Goal: Task Accomplishment & Management: Manage account settings

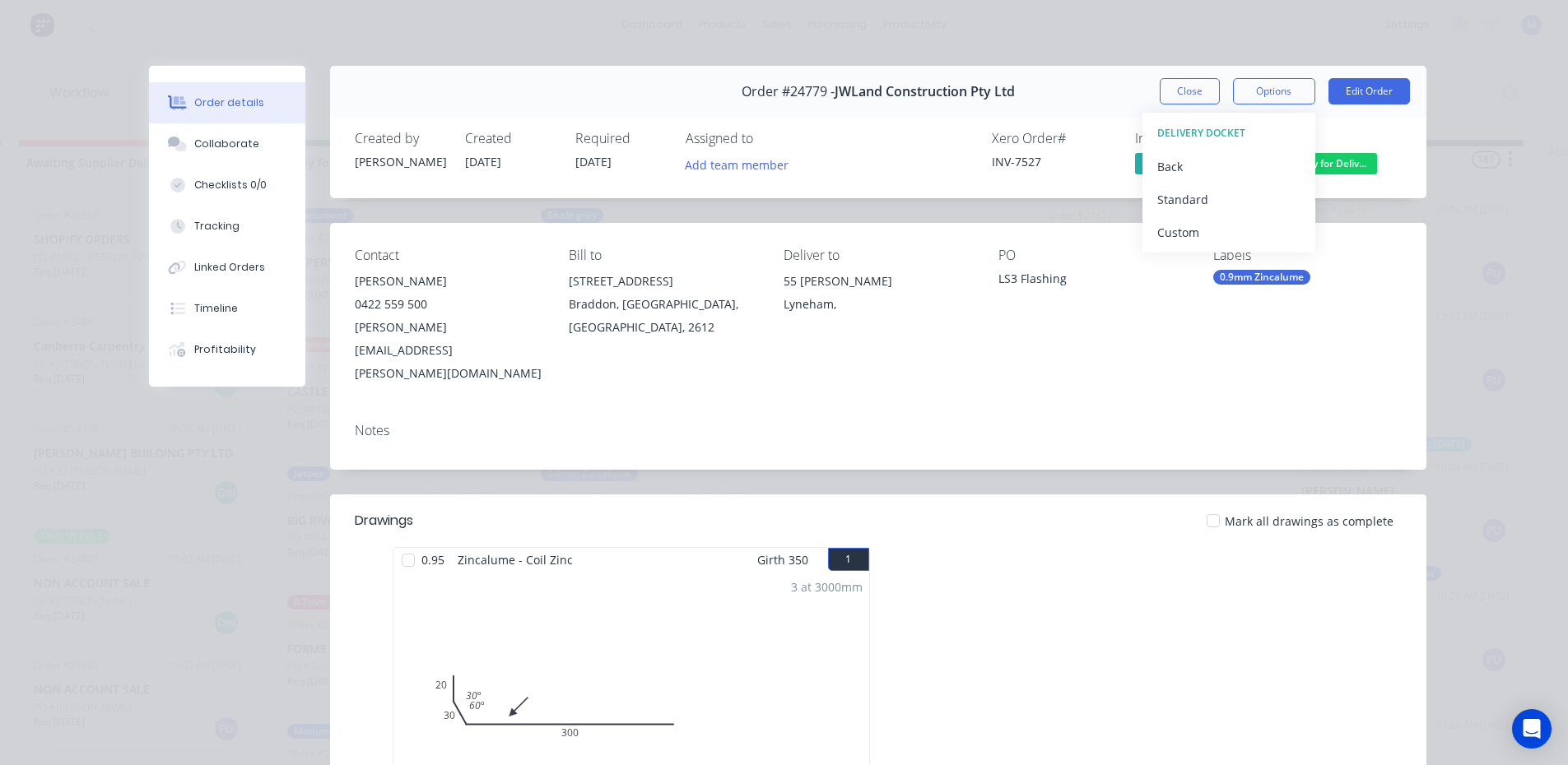
scroll to position [118, 0]
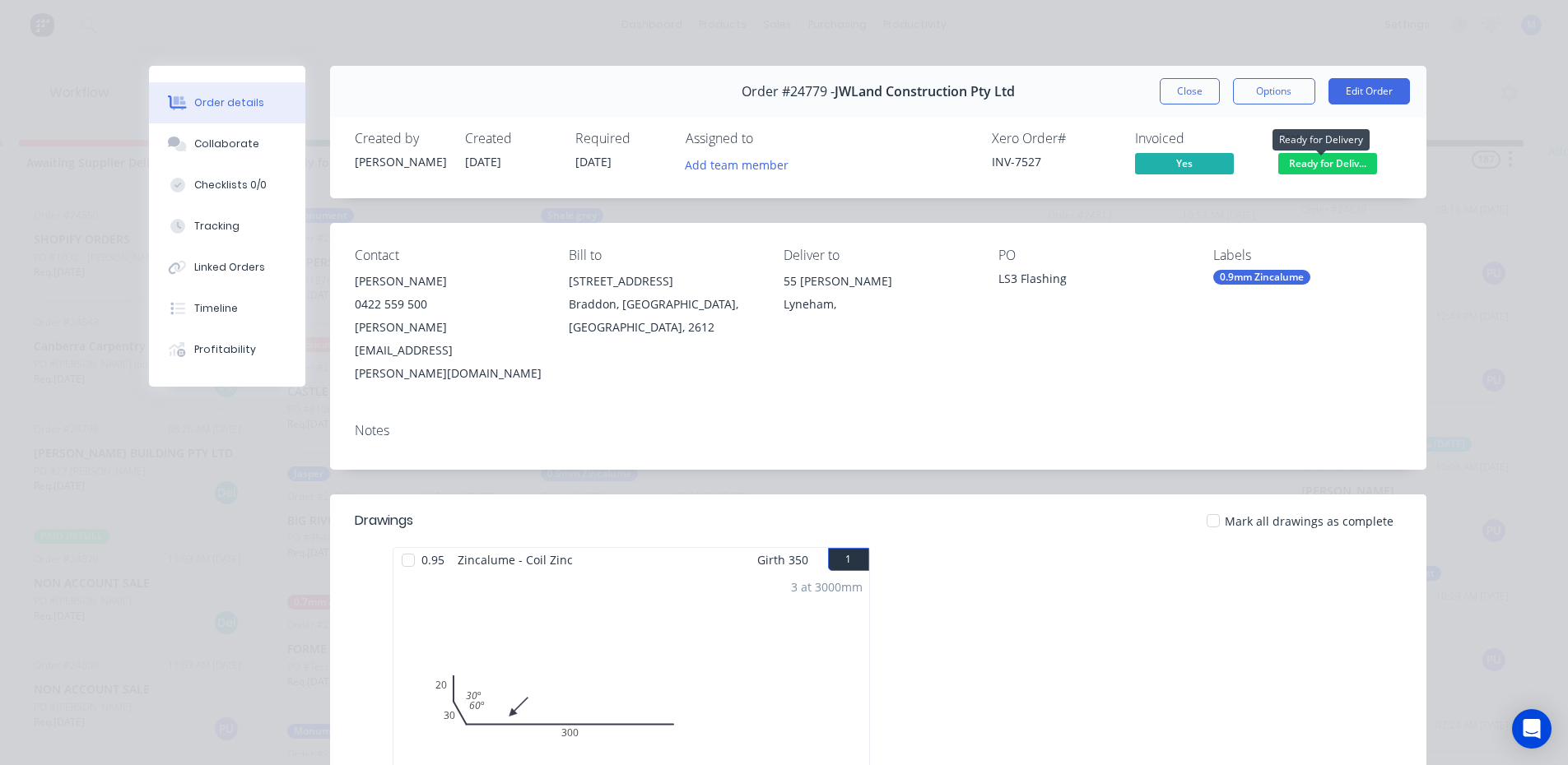
click at [1345, 161] on span "Ready for Deliv..." at bounding box center [1328, 162] width 99 height 20
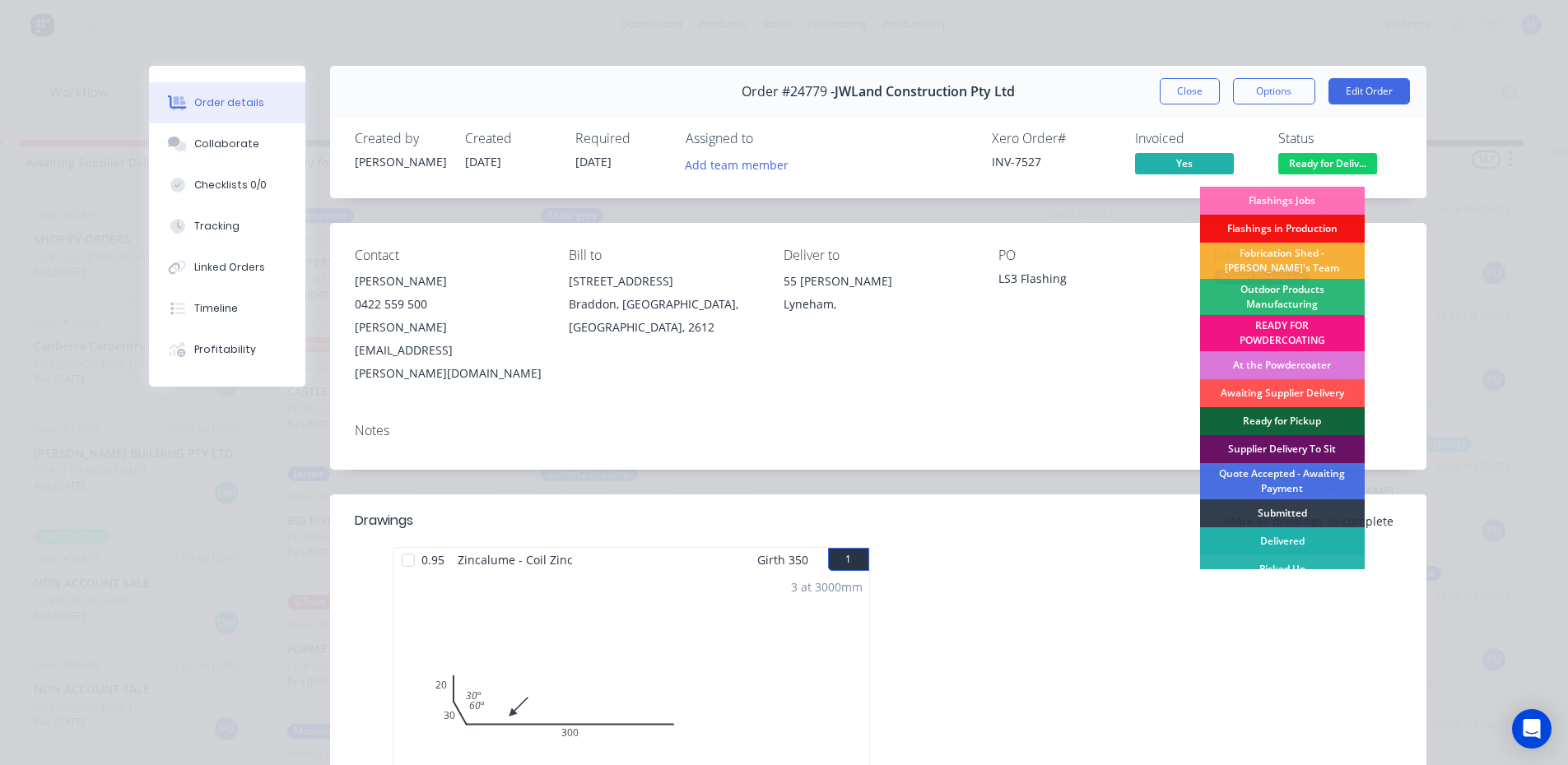
click at [1273, 533] on div "Delivered" at bounding box center [1283, 541] width 165 height 28
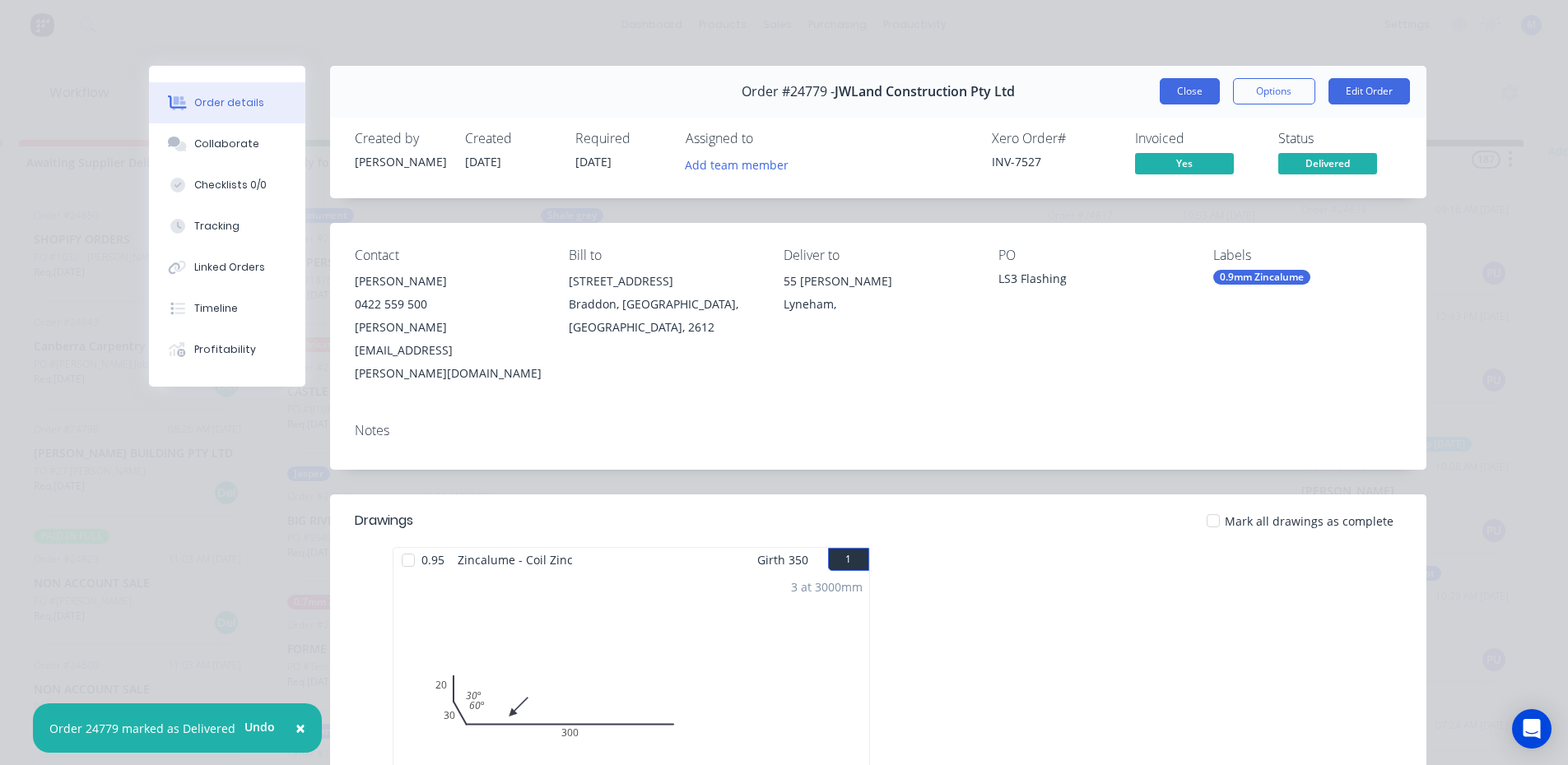
click at [1192, 95] on button "Close" at bounding box center [1190, 91] width 60 height 26
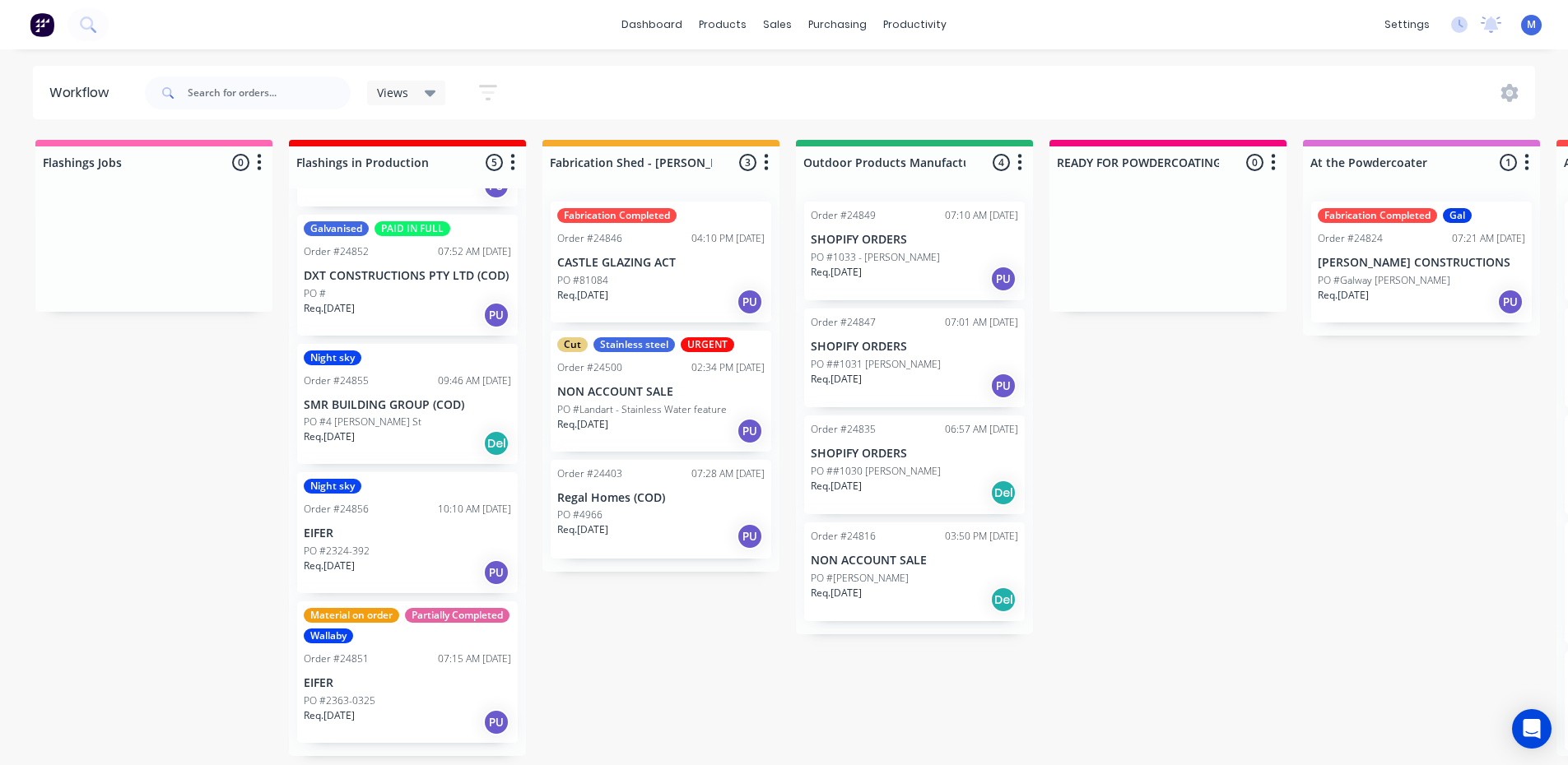
drag, startPoint x: 149, startPoint y: 382, endPoint x: 171, endPoint y: 437, distance: 59.2
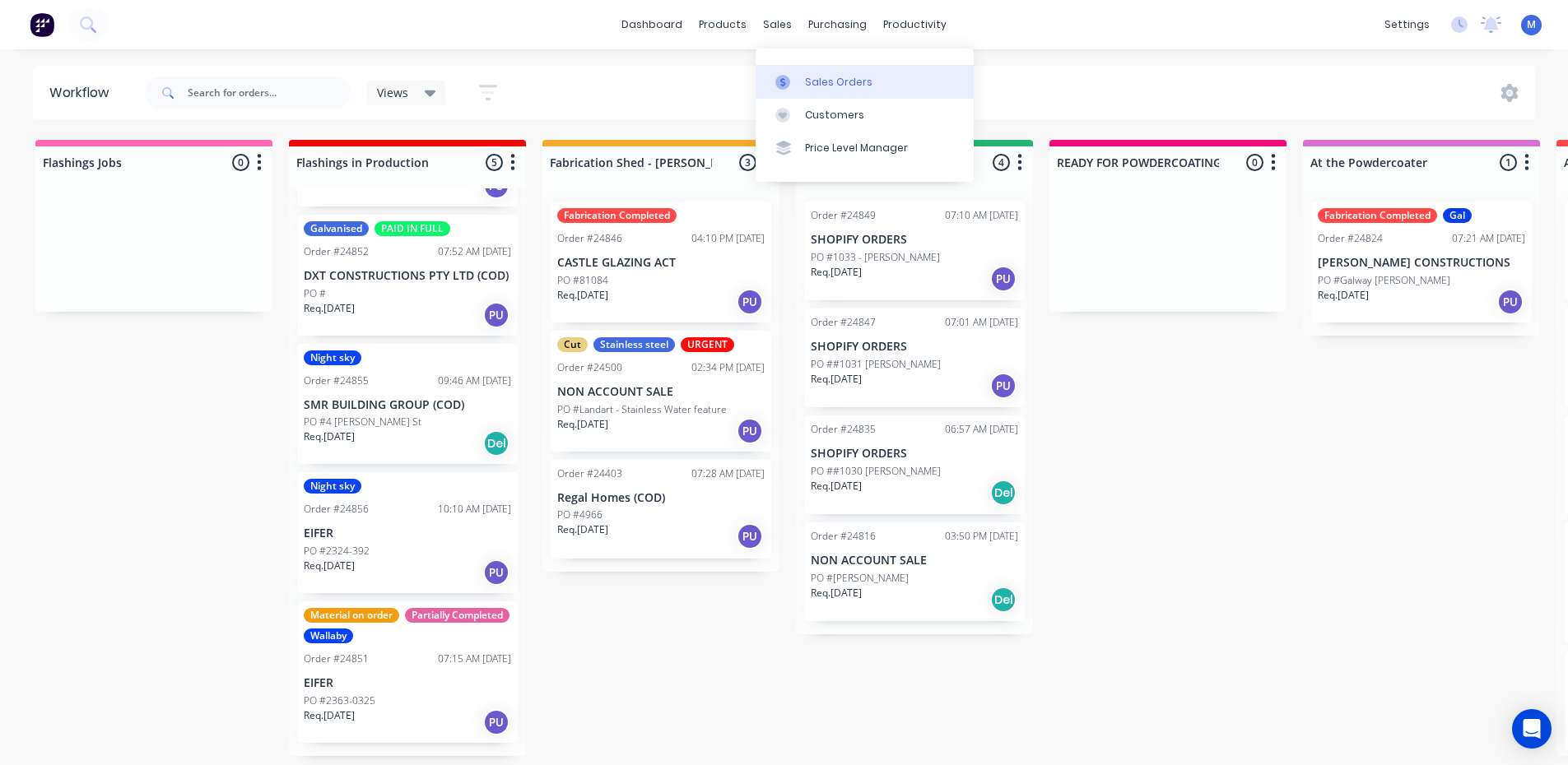
click at [846, 77] on div "Sales Orders" at bounding box center [838, 82] width 68 height 15
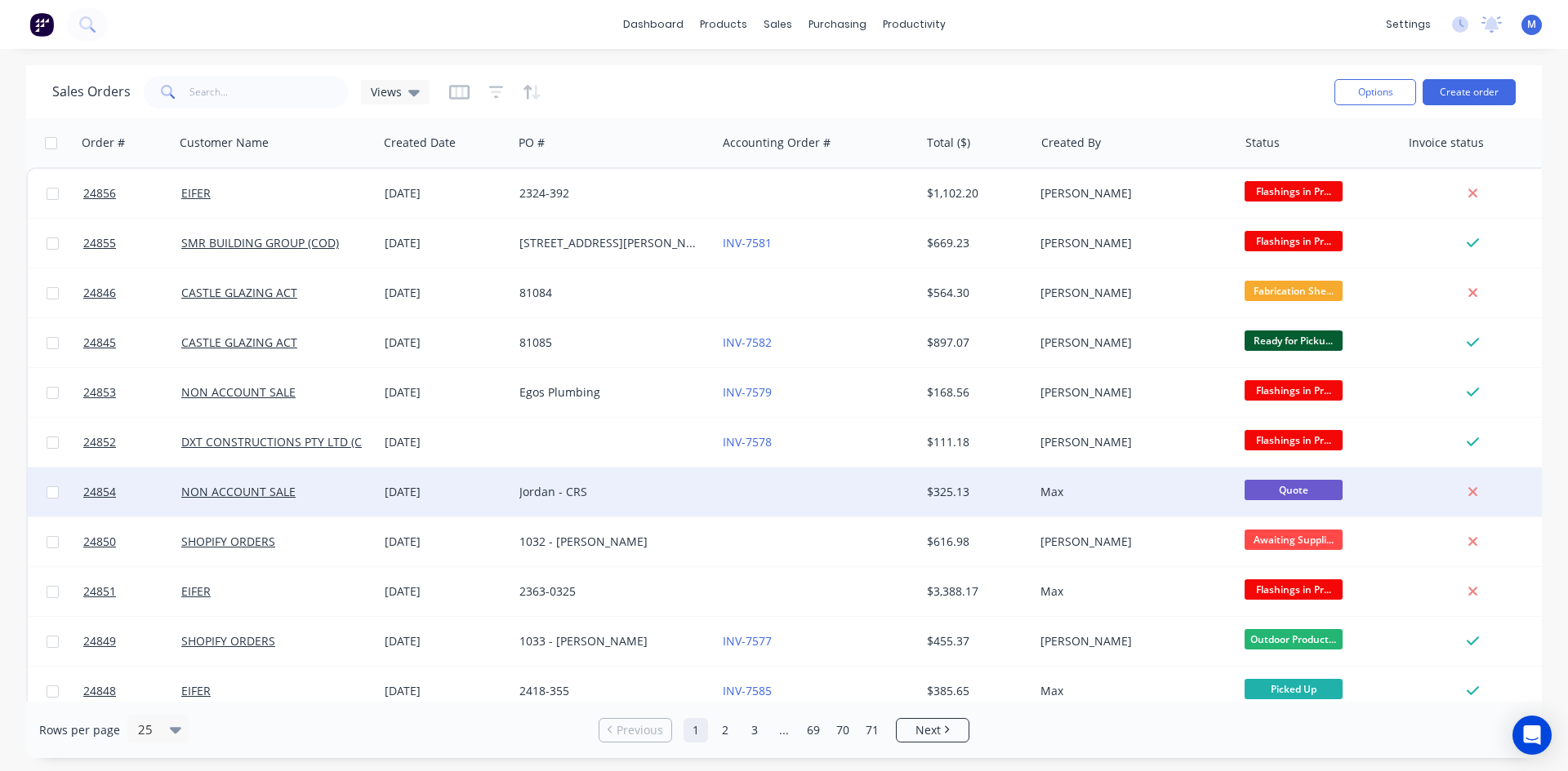
click at [613, 493] on div "Jordan - CRS" at bounding box center [610, 492] width 181 height 17
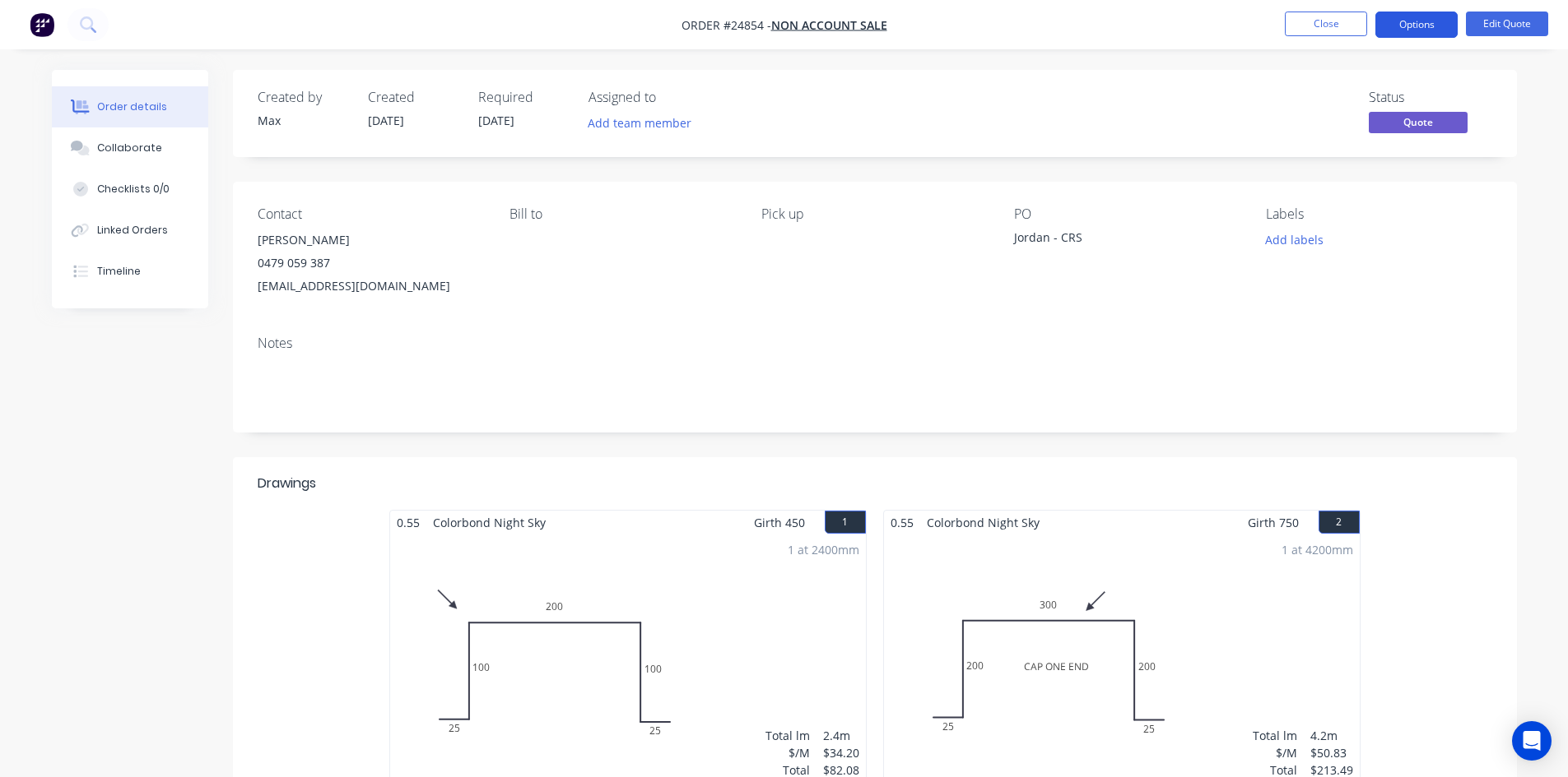
click at [1421, 24] on button "Options" at bounding box center [1417, 25] width 82 height 26
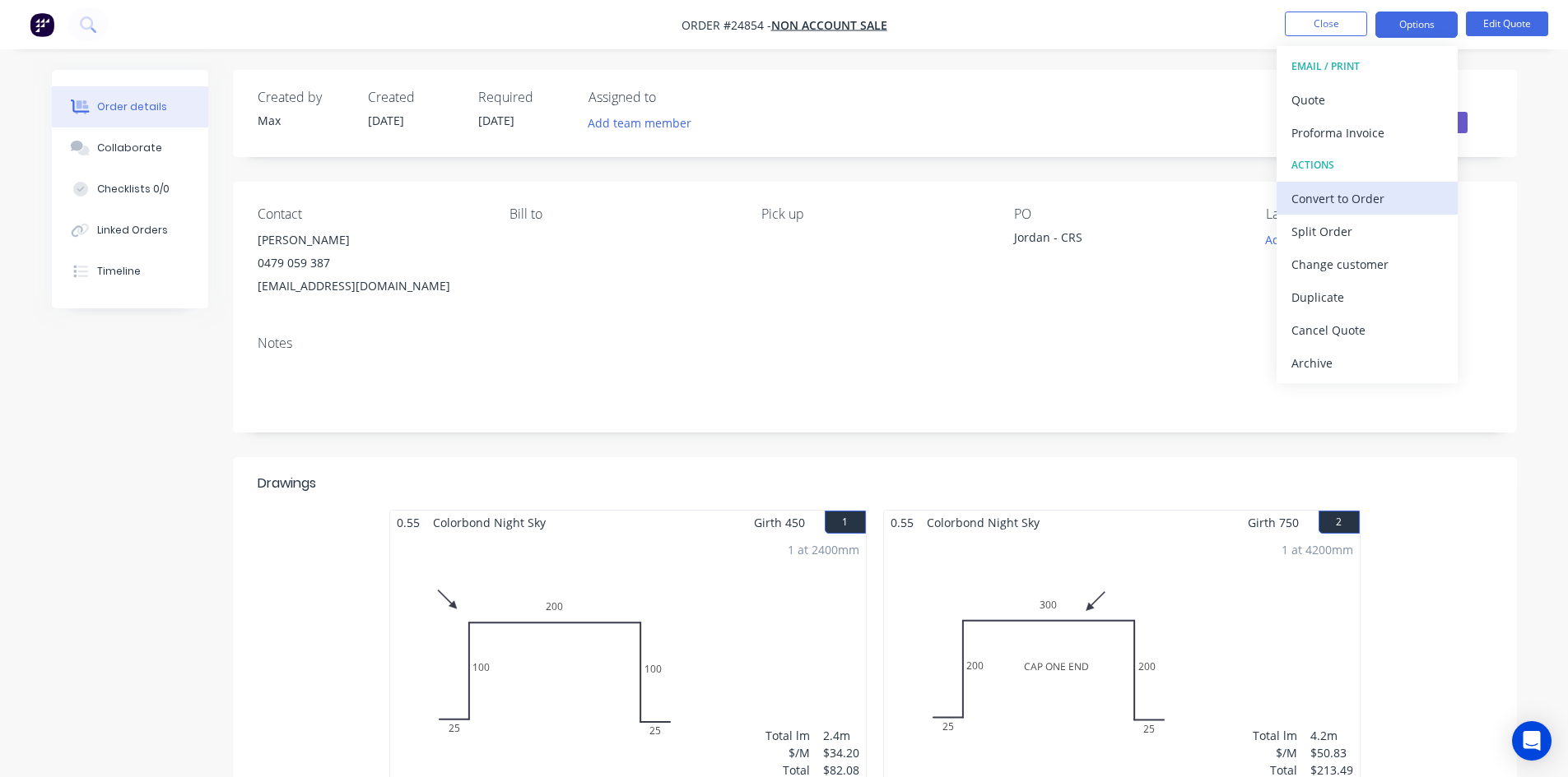
click at [1380, 201] on div "Convert to Order" at bounding box center [1367, 198] width 152 height 24
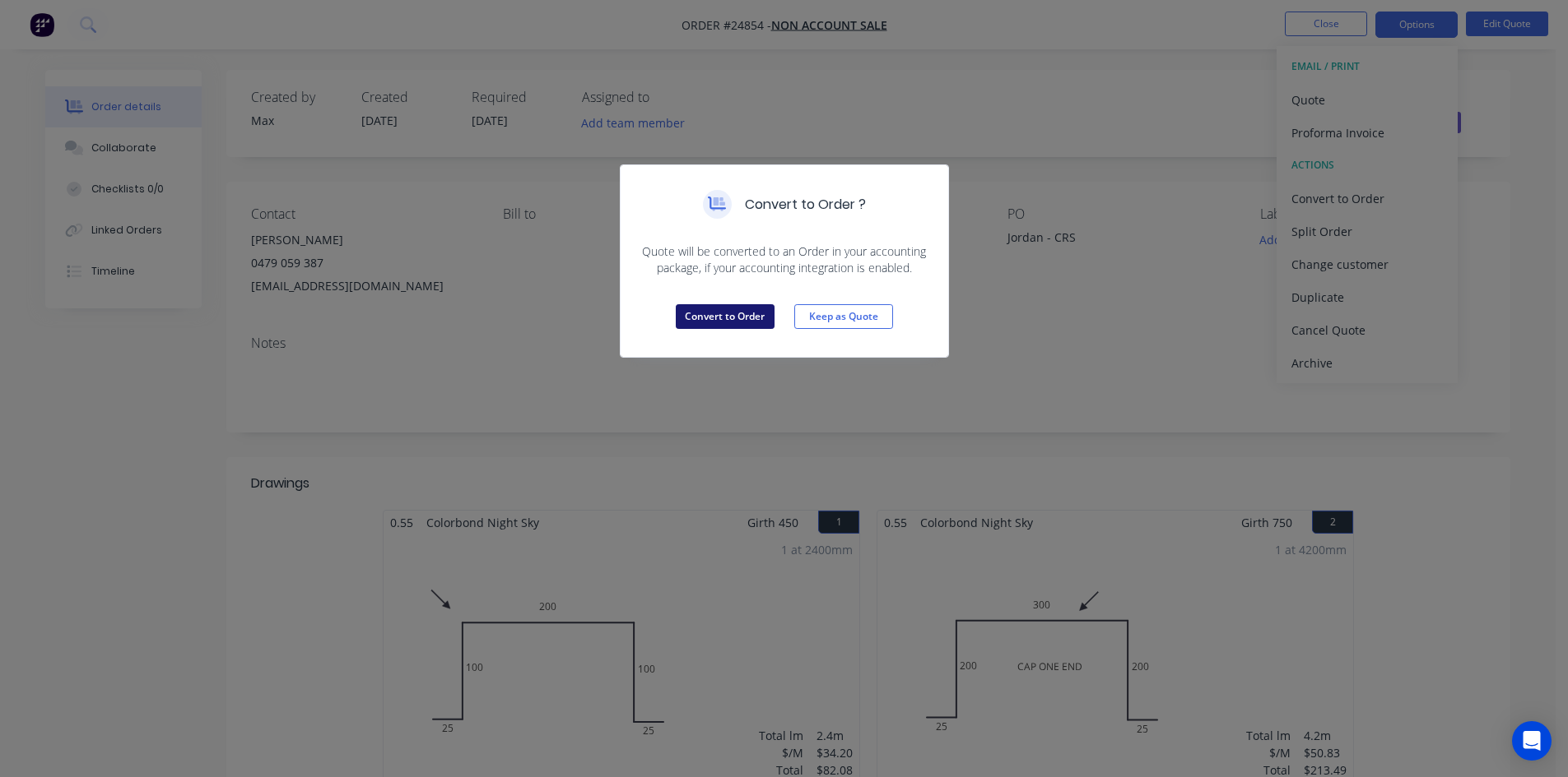
click at [738, 312] on button "Convert to Order" at bounding box center [725, 317] width 99 height 25
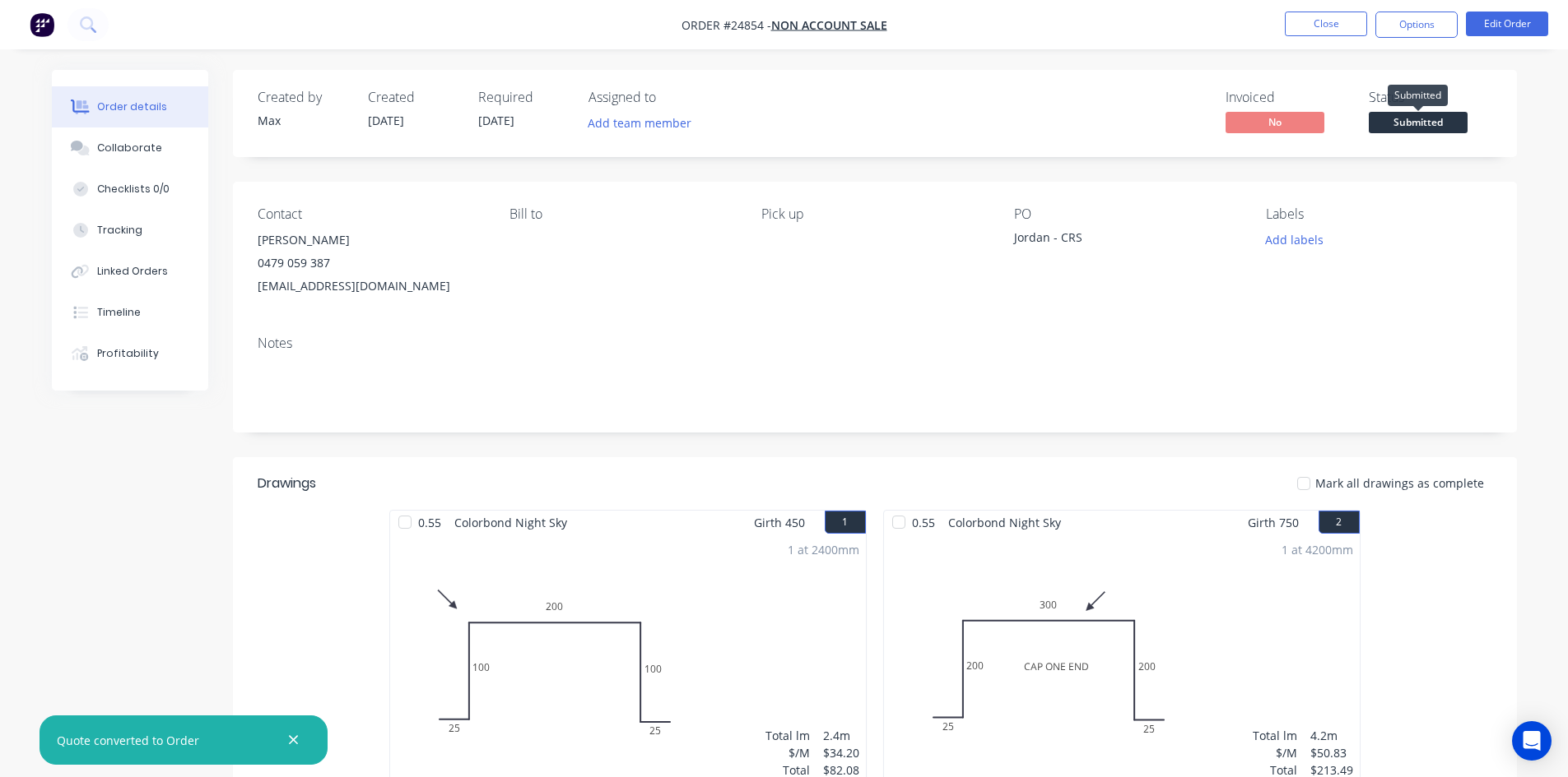
click at [1425, 121] on span "Submitted" at bounding box center [1418, 122] width 99 height 20
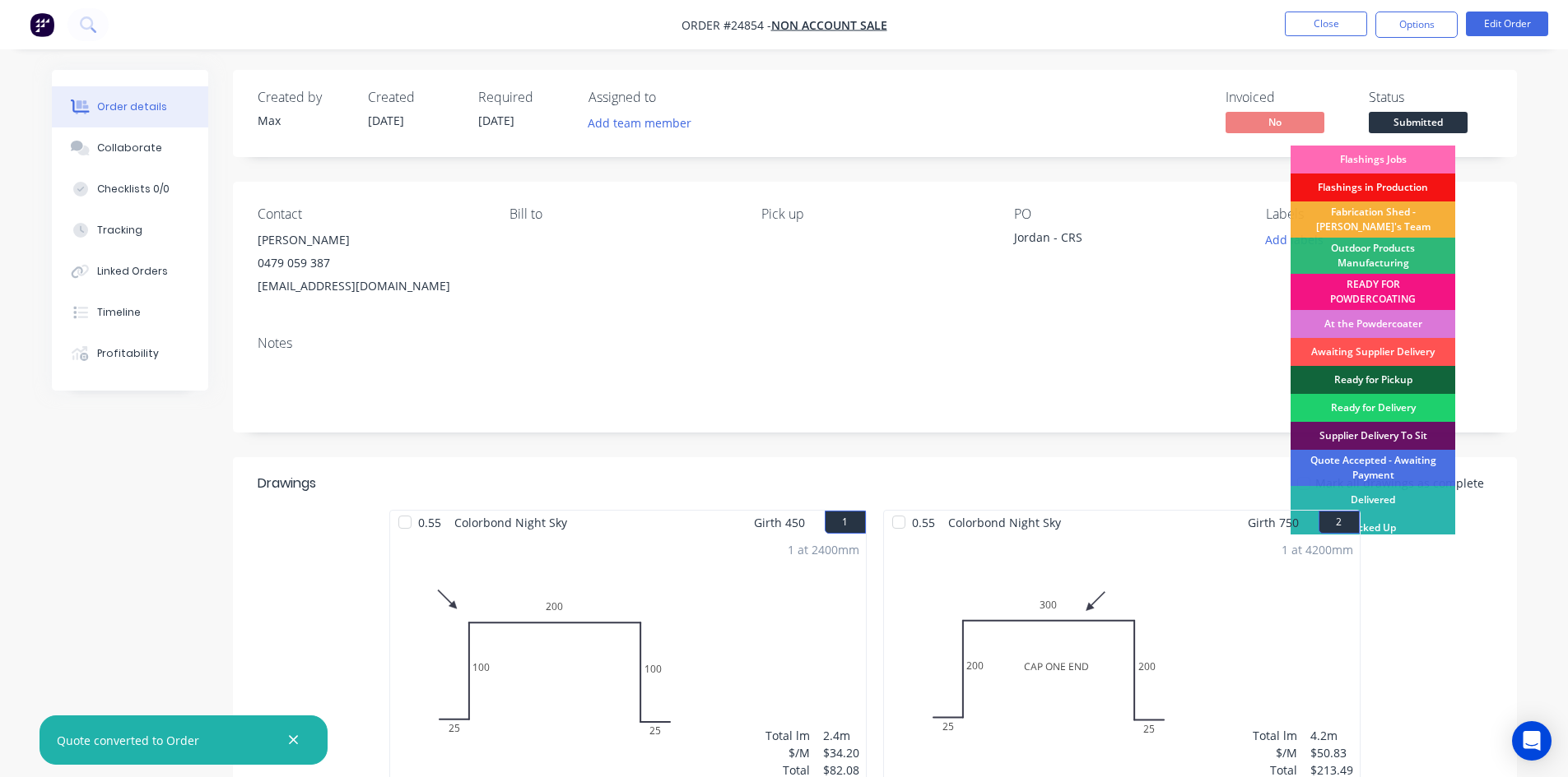
click at [1416, 156] on div "Flashings Jobs" at bounding box center [1373, 160] width 165 height 28
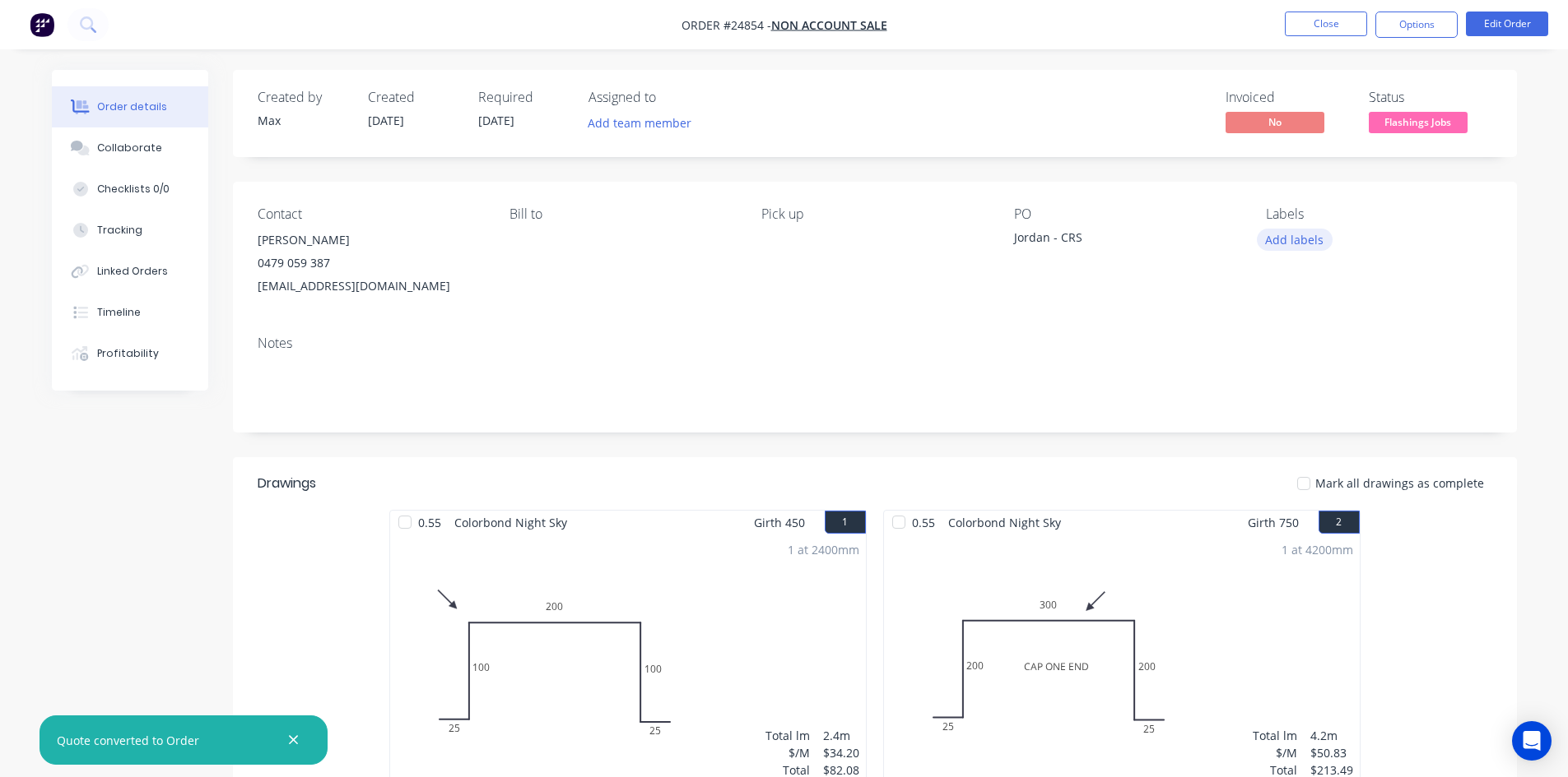
click at [1287, 244] on button "Add labels" at bounding box center [1294, 239] width 75 height 22
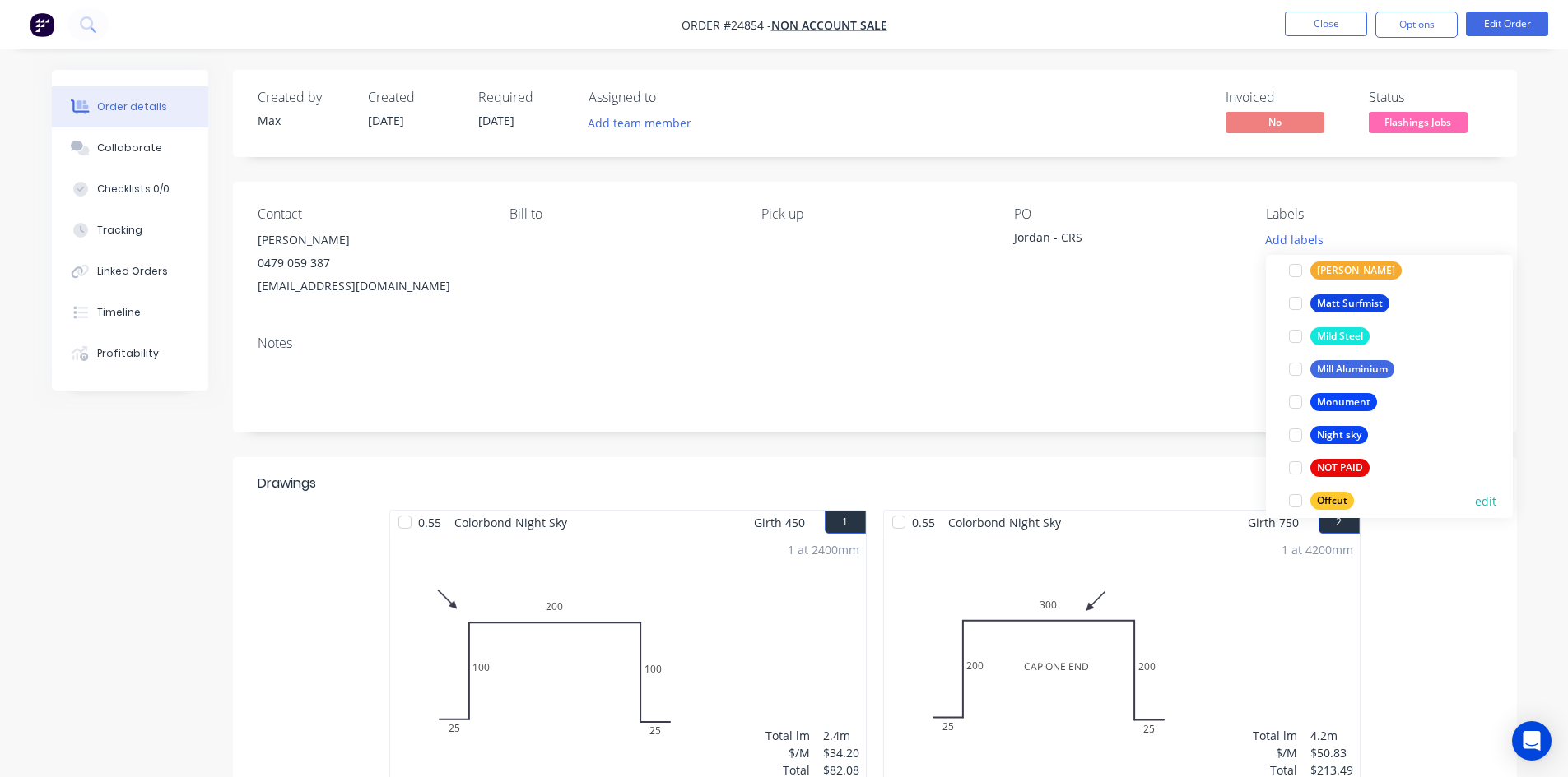
scroll to position [2221, 0]
click at [1299, 441] on div at bounding box center [1296, 436] width 33 height 33
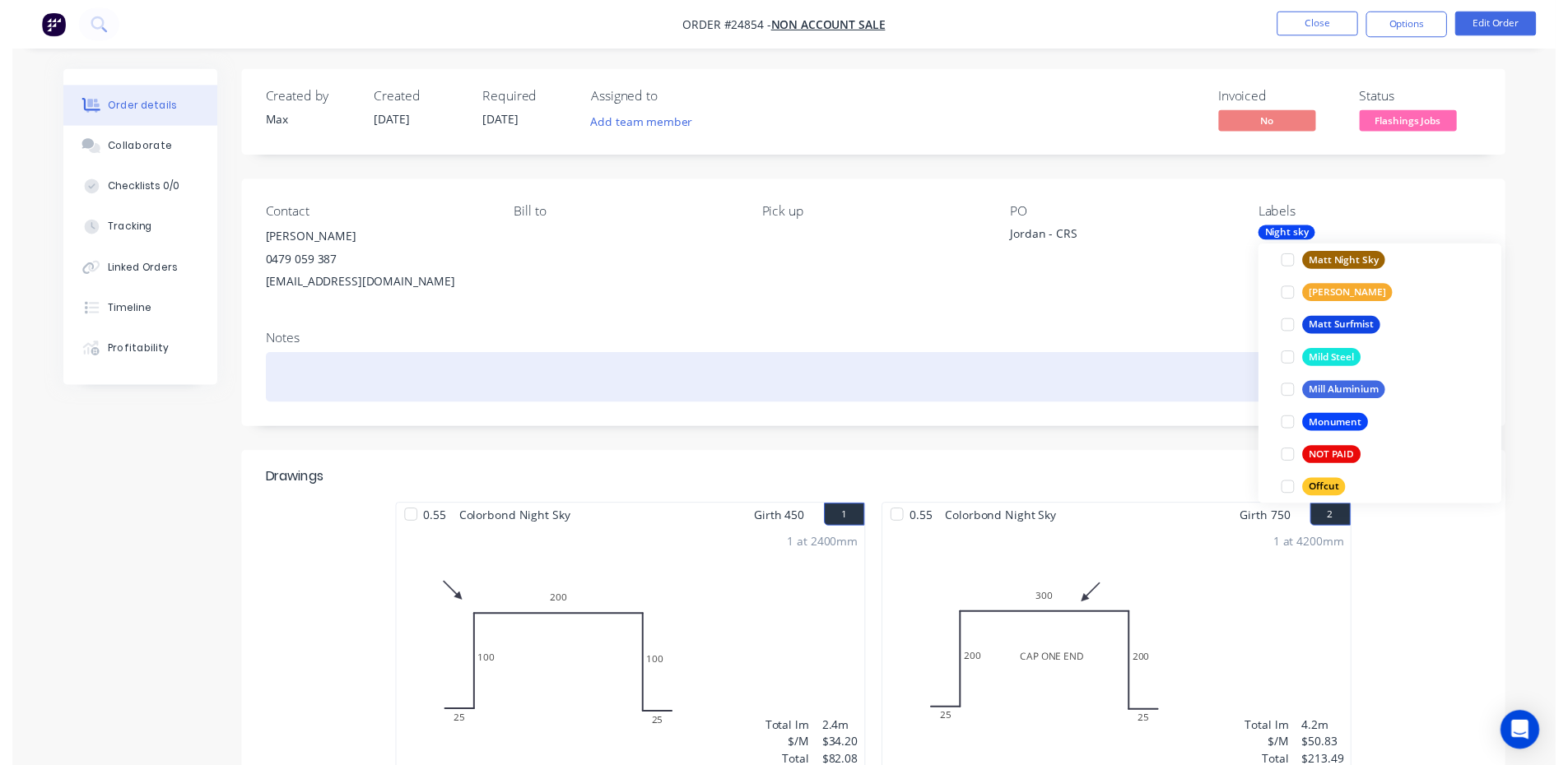
scroll to position [0, 0]
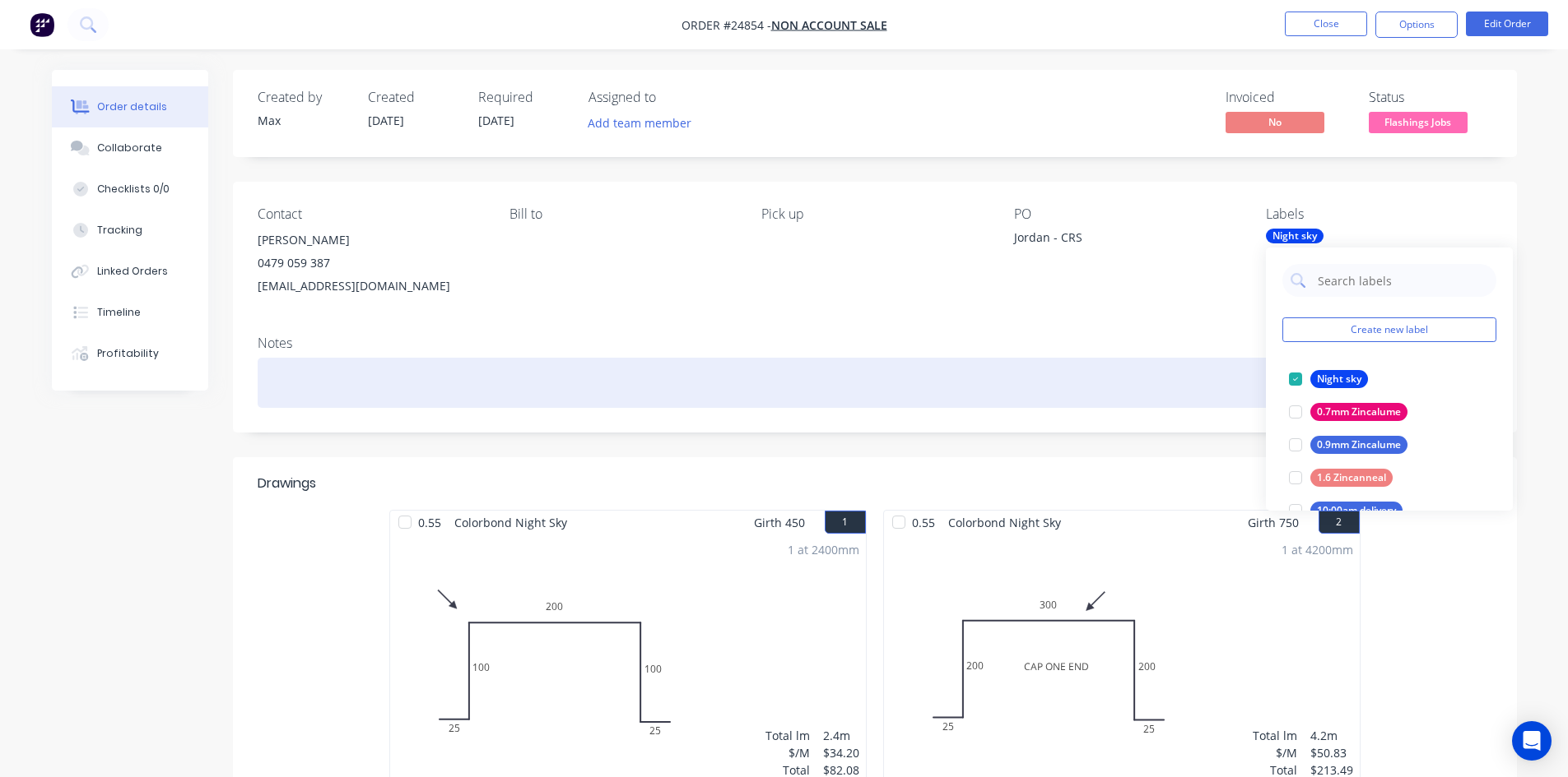
click at [1118, 379] on div at bounding box center [875, 382] width 1235 height 50
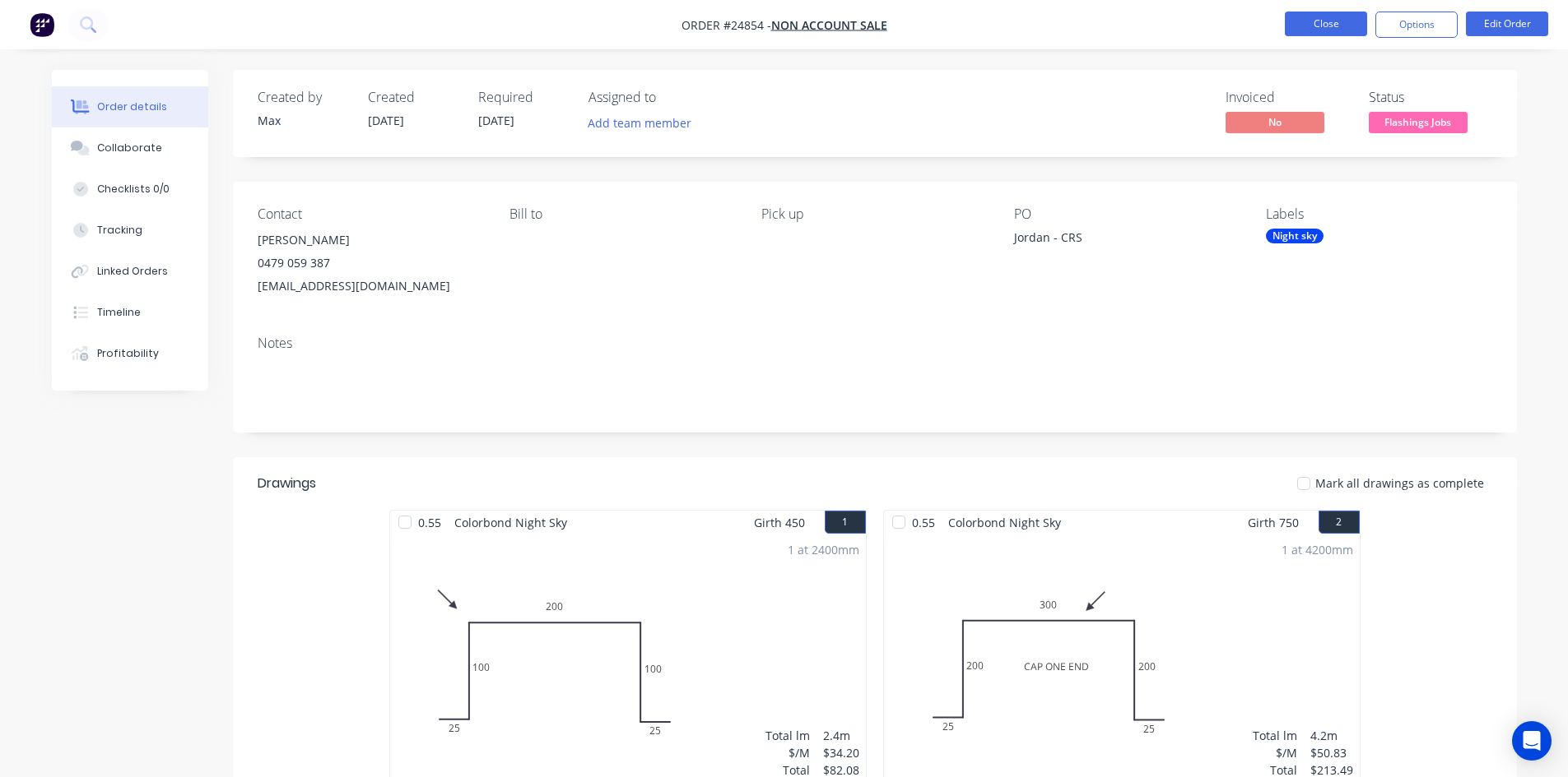
click at [1330, 17] on button "Close" at bounding box center [1326, 24] width 82 height 25
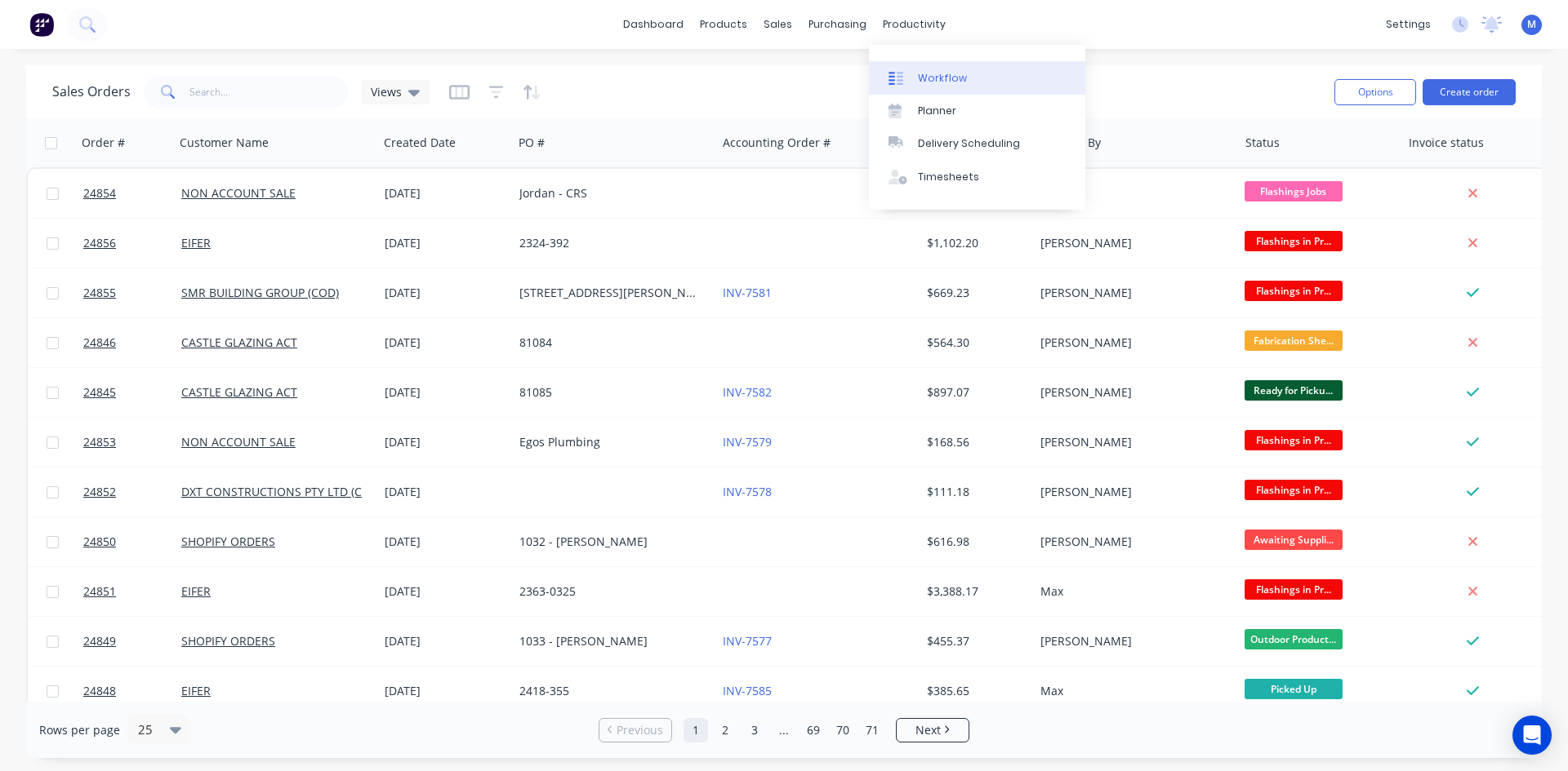
click at [970, 85] on link "Workflow" at bounding box center [977, 77] width 217 height 33
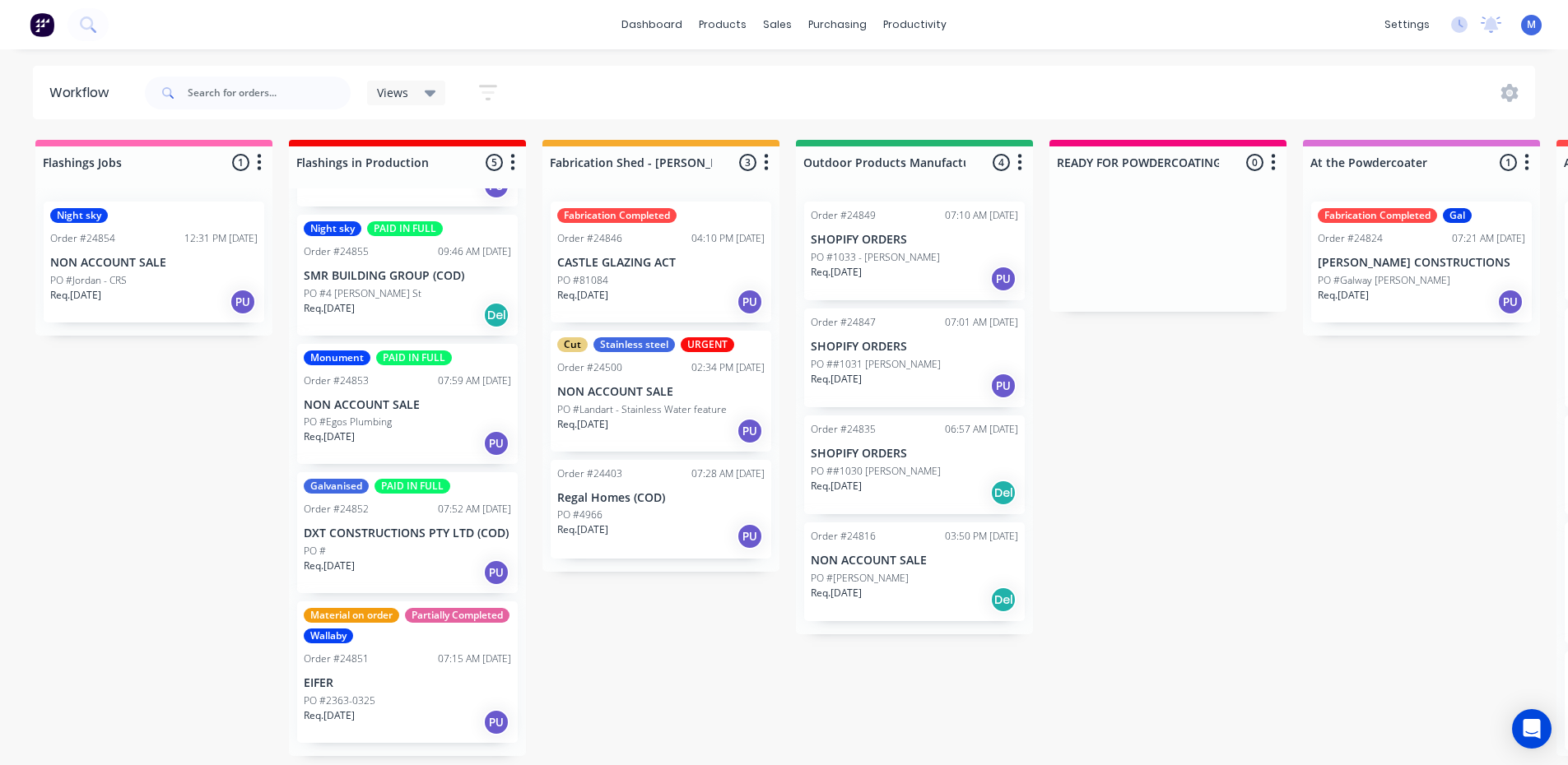
scroll to position [4, 0]
click at [365, 540] on p "DXT CONSTRUCTIONS PTY LTD (COD)" at bounding box center [407, 533] width 207 height 14
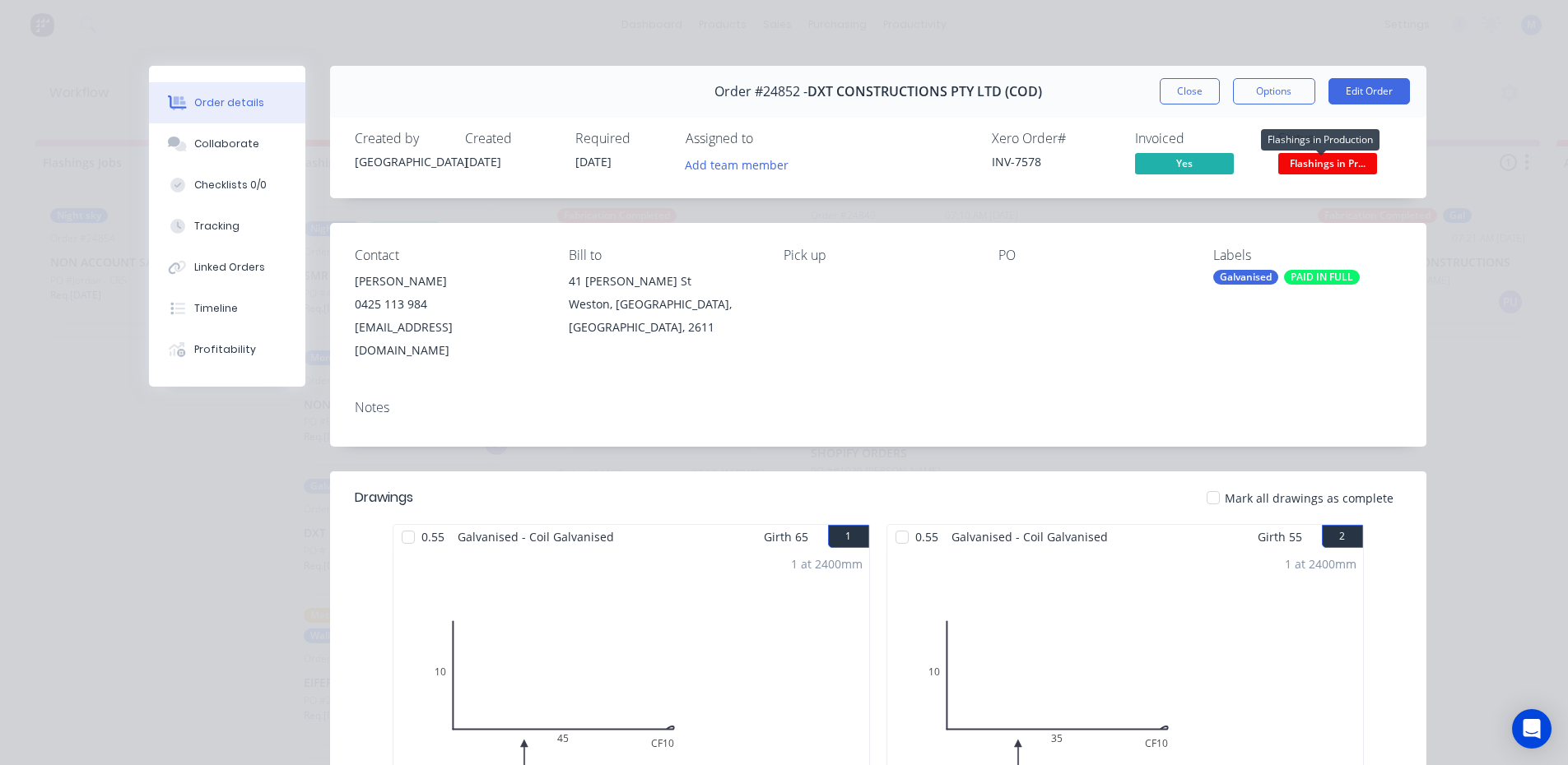
click at [1340, 165] on span "Flashings in Pr..." at bounding box center [1328, 162] width 99 height 20
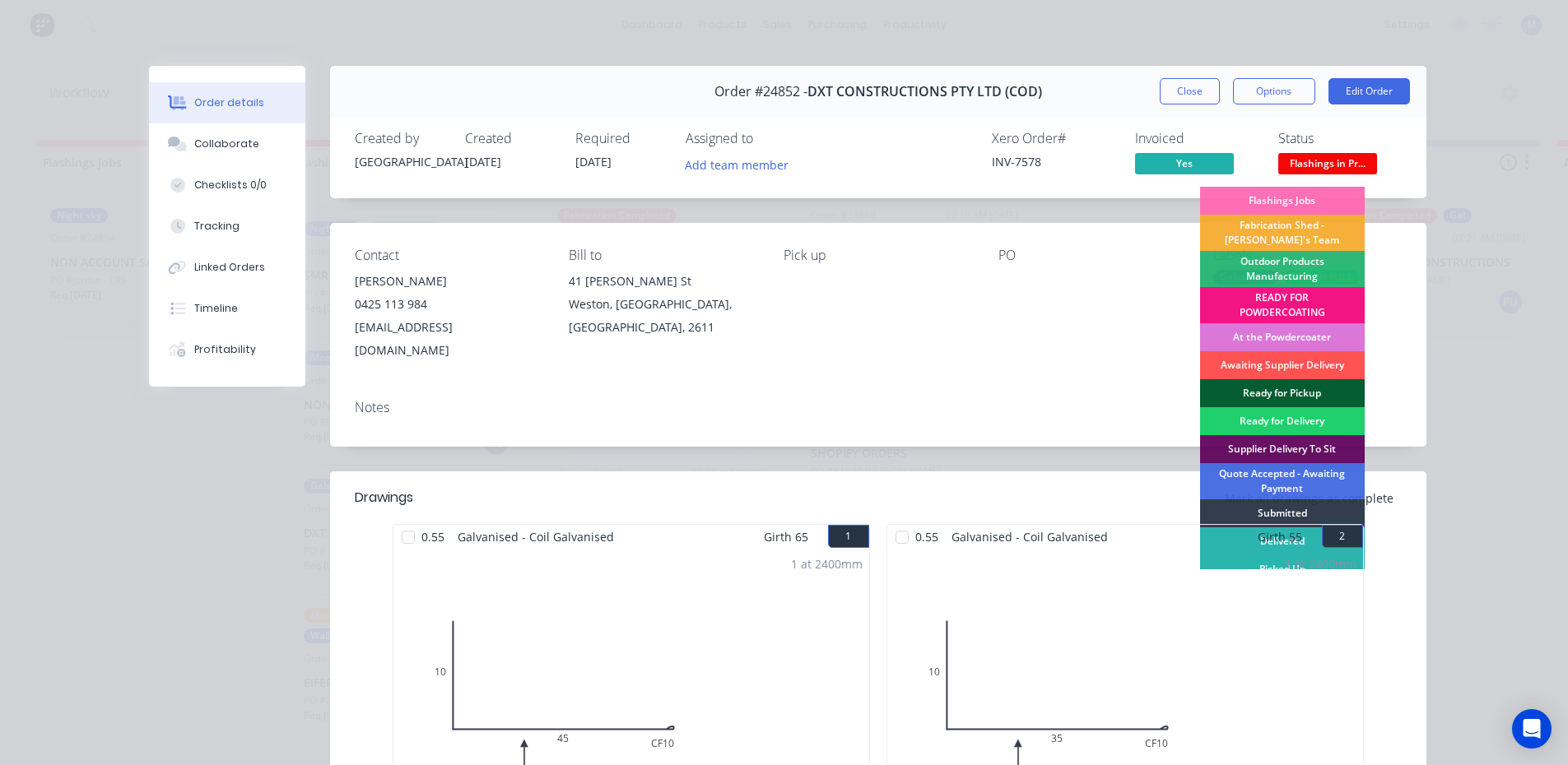
click at [1283, 389] on div "Ready for Pickup" at bounding box center [1283, 393] width 165 height 28
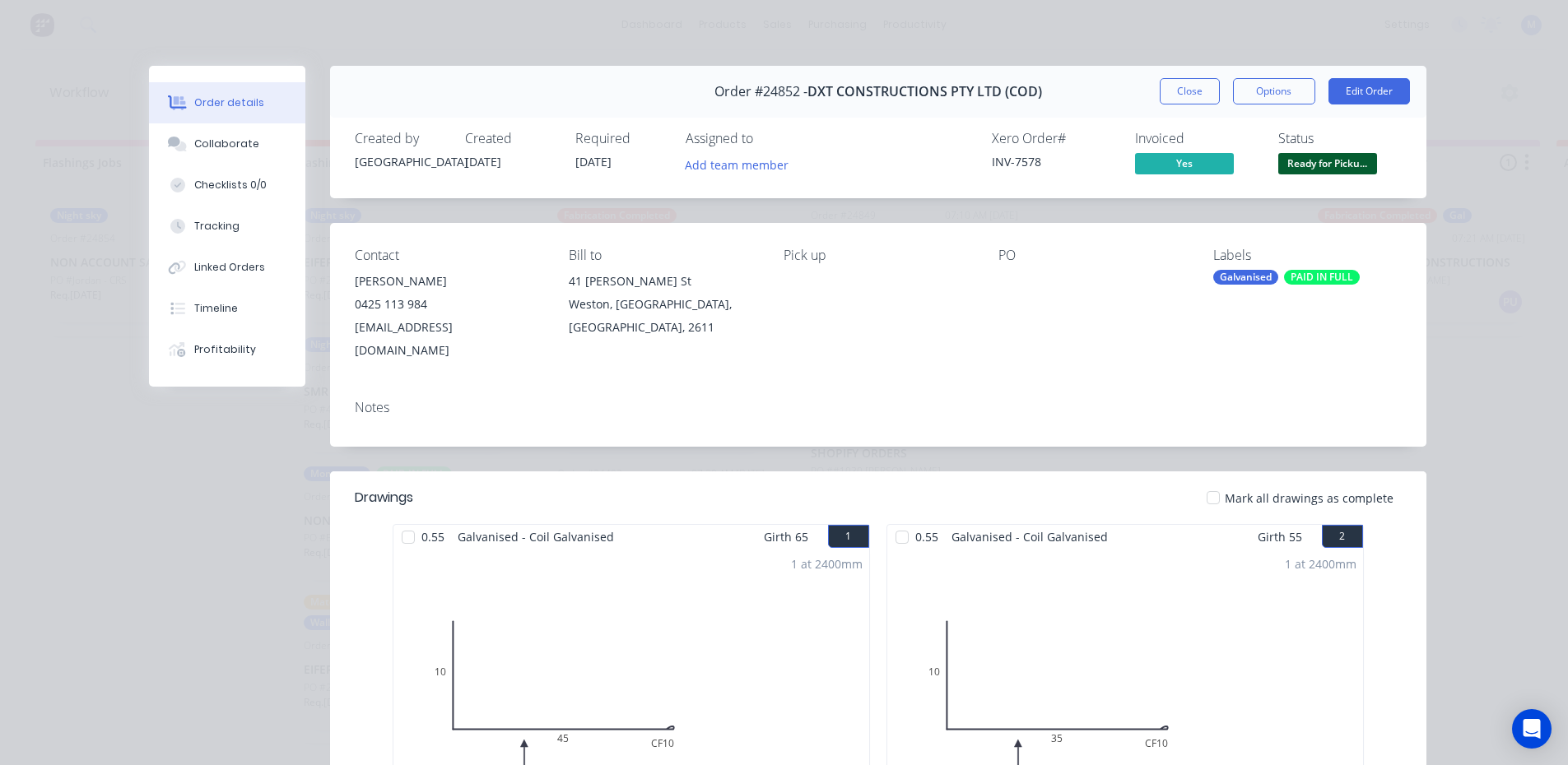
scroll to position [0, 0]
click at [1178, 86] on button "Close" at bounding box center [1190, 91] width 60 height 26
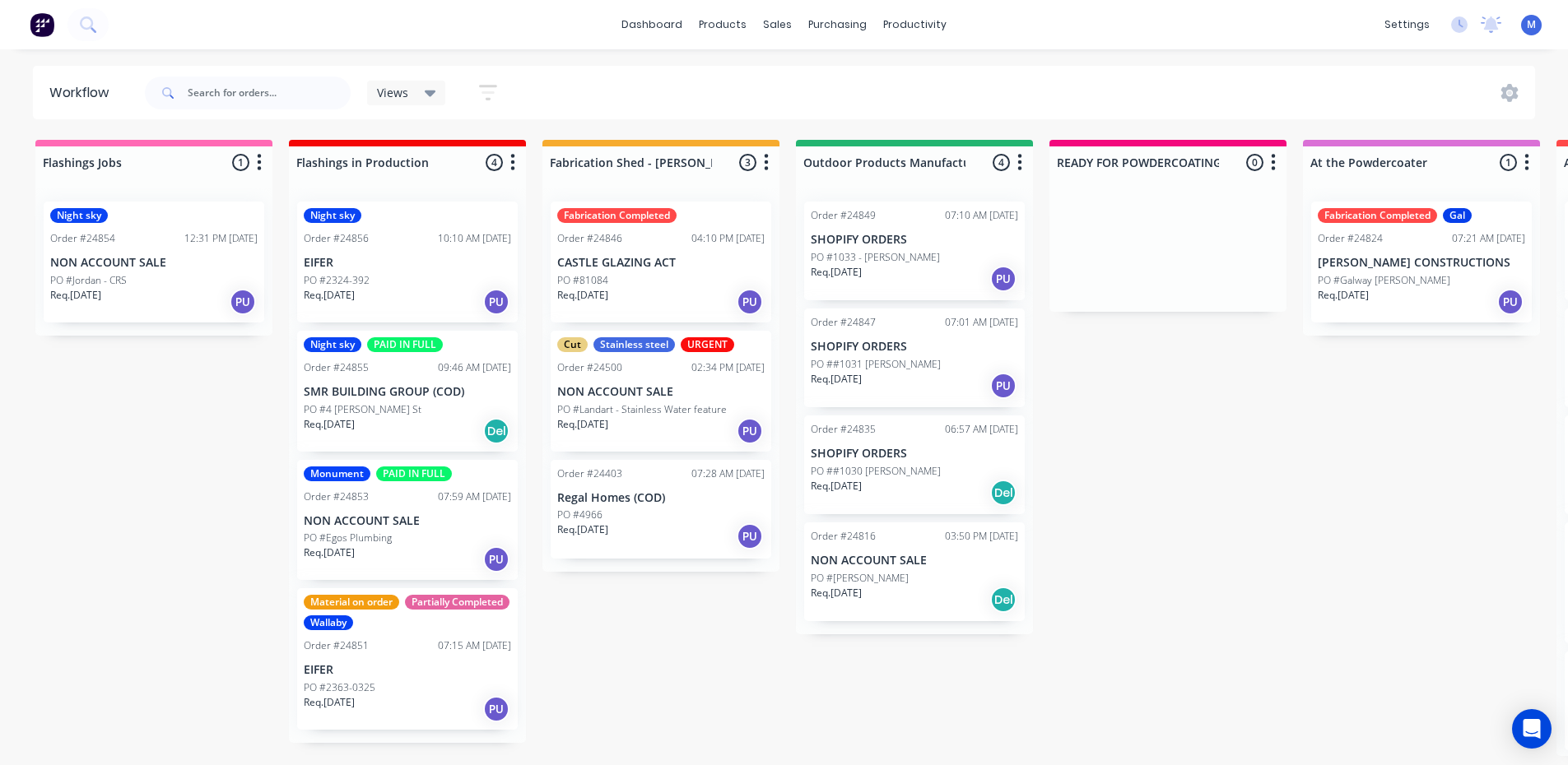
click at [391, 514] on p "NON ACCOUNT SALE" at bounding box center [407, 521] width 207 height 14
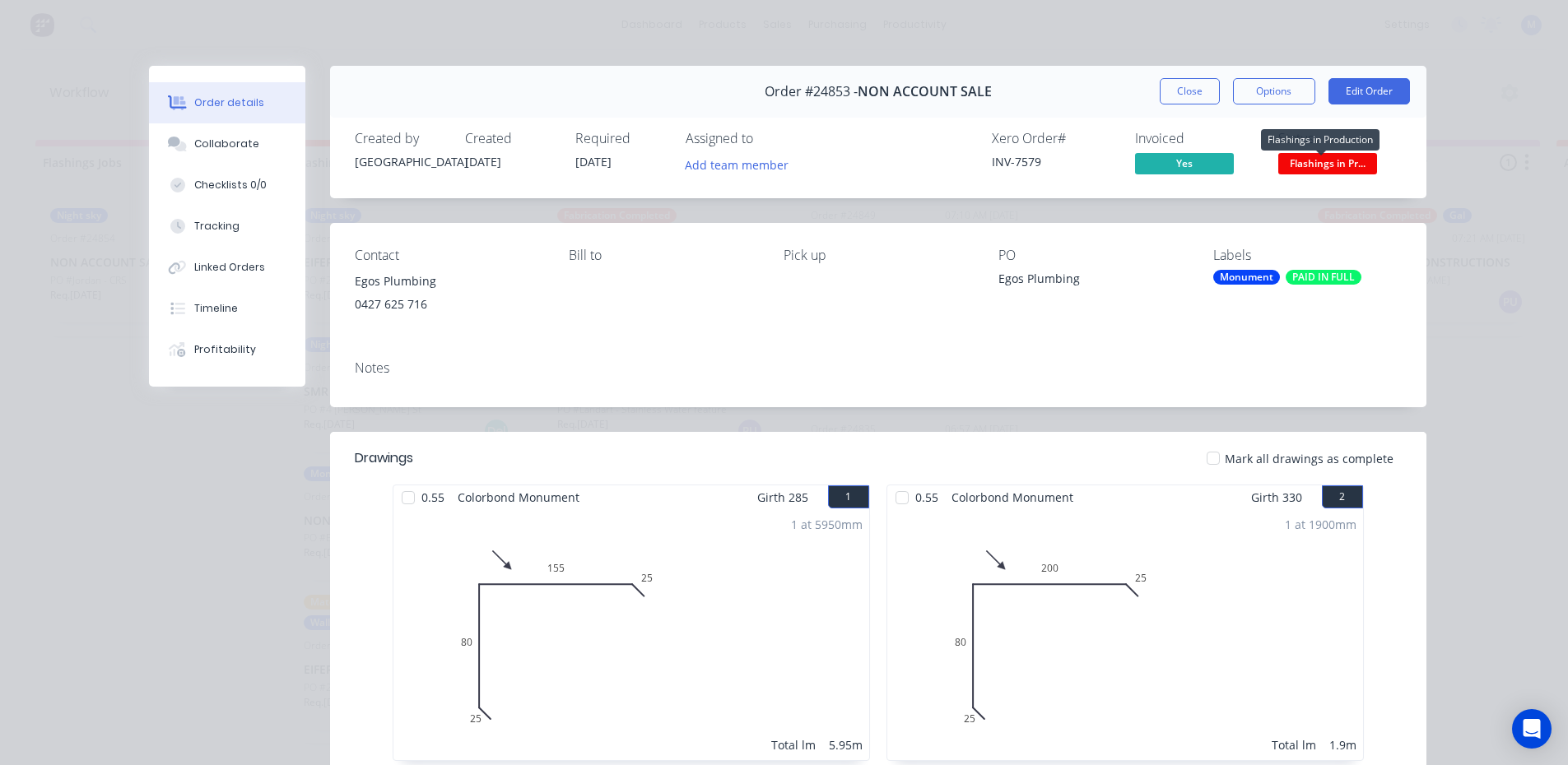
click at [1335, 157] on span "Flashings in Pr..." at bounding box center [1328, 162] width 99 height 20
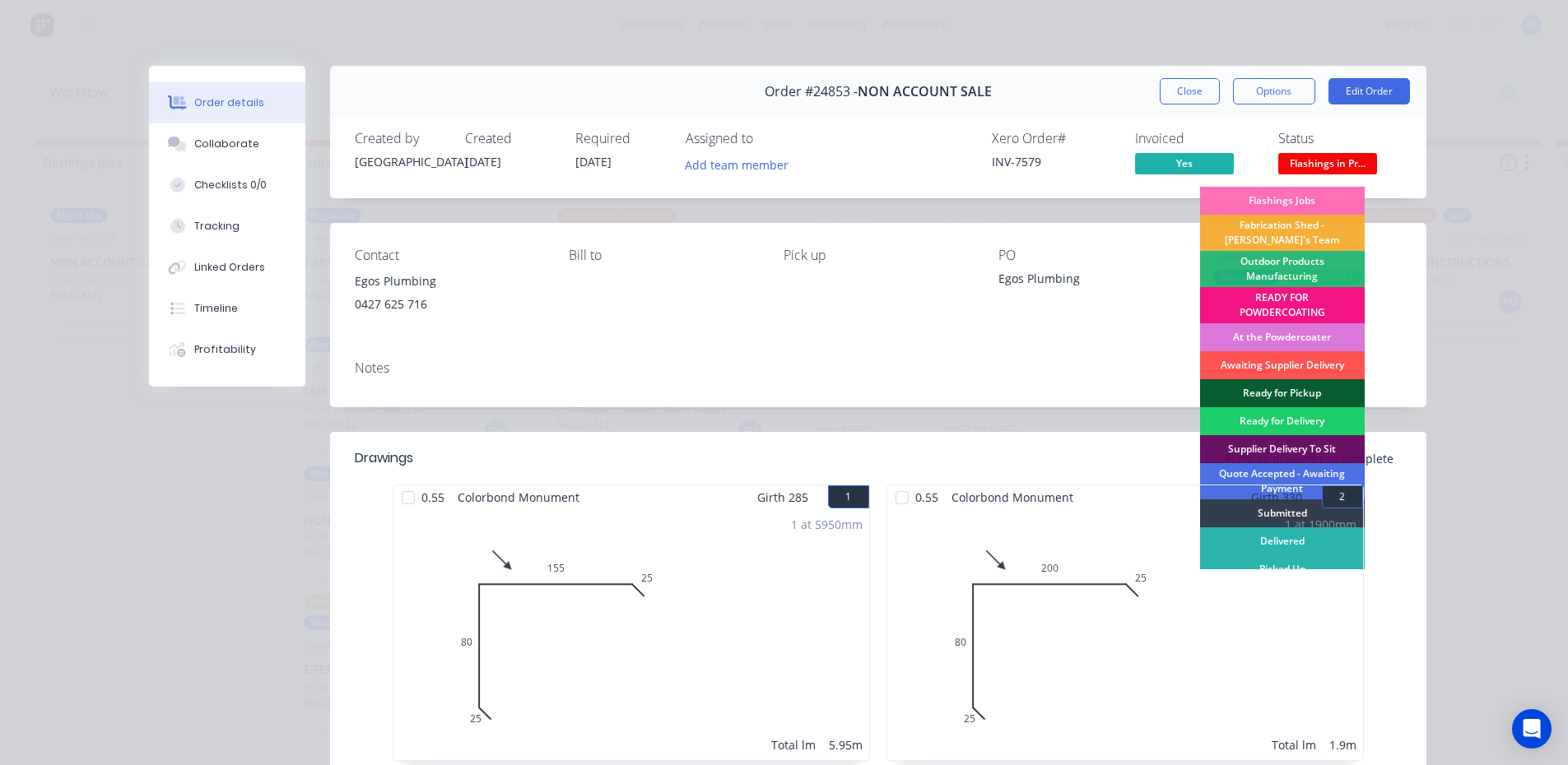
click at [1289, 382] on div "Ready for Pickup" at bounding box center [1283, 393] width 165 height 28
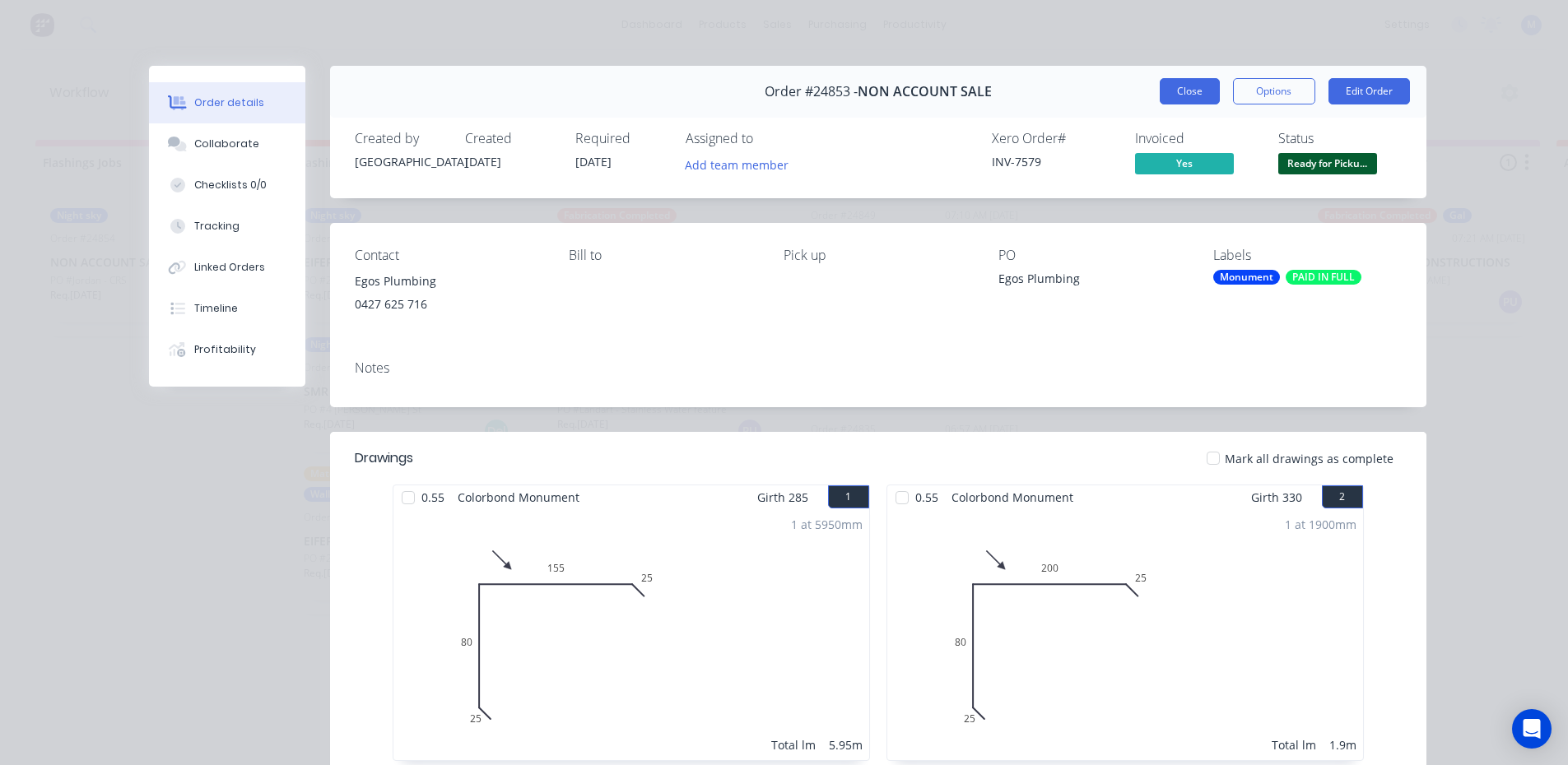
click at [1178, 98] on button "Close" at bounding box center [1190, 91] width 60 height 26
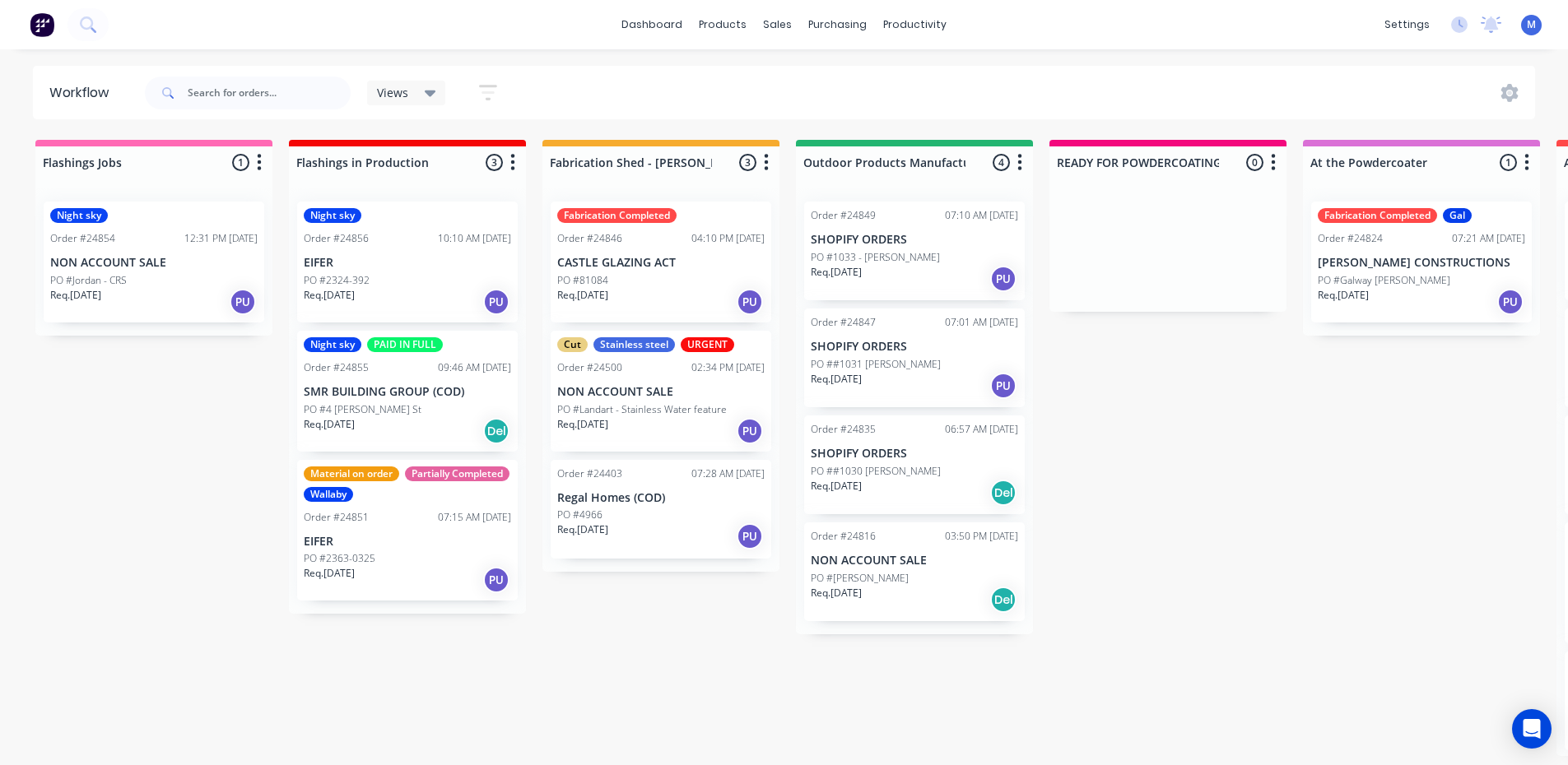
click at [377, 248] on div "Night sky Order #24856 10:10 AM [DATE] EIFER PO #2324-392 Req. [DATE] PU" at bounding box center [407, 262] width 220 height 121
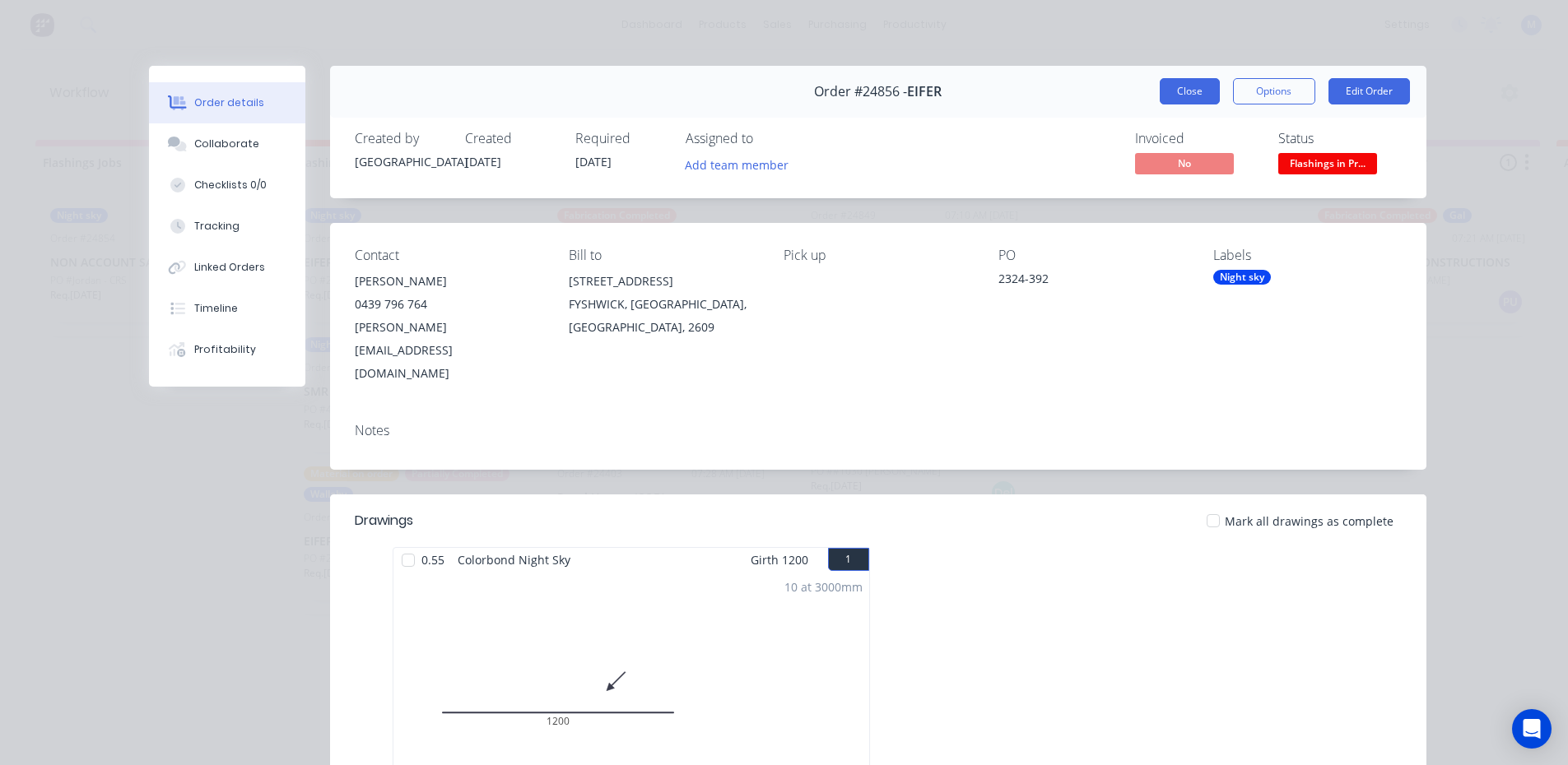
click at [1172, 92] on button "Close" at bounding box center [1190, 91] width 60 height 26
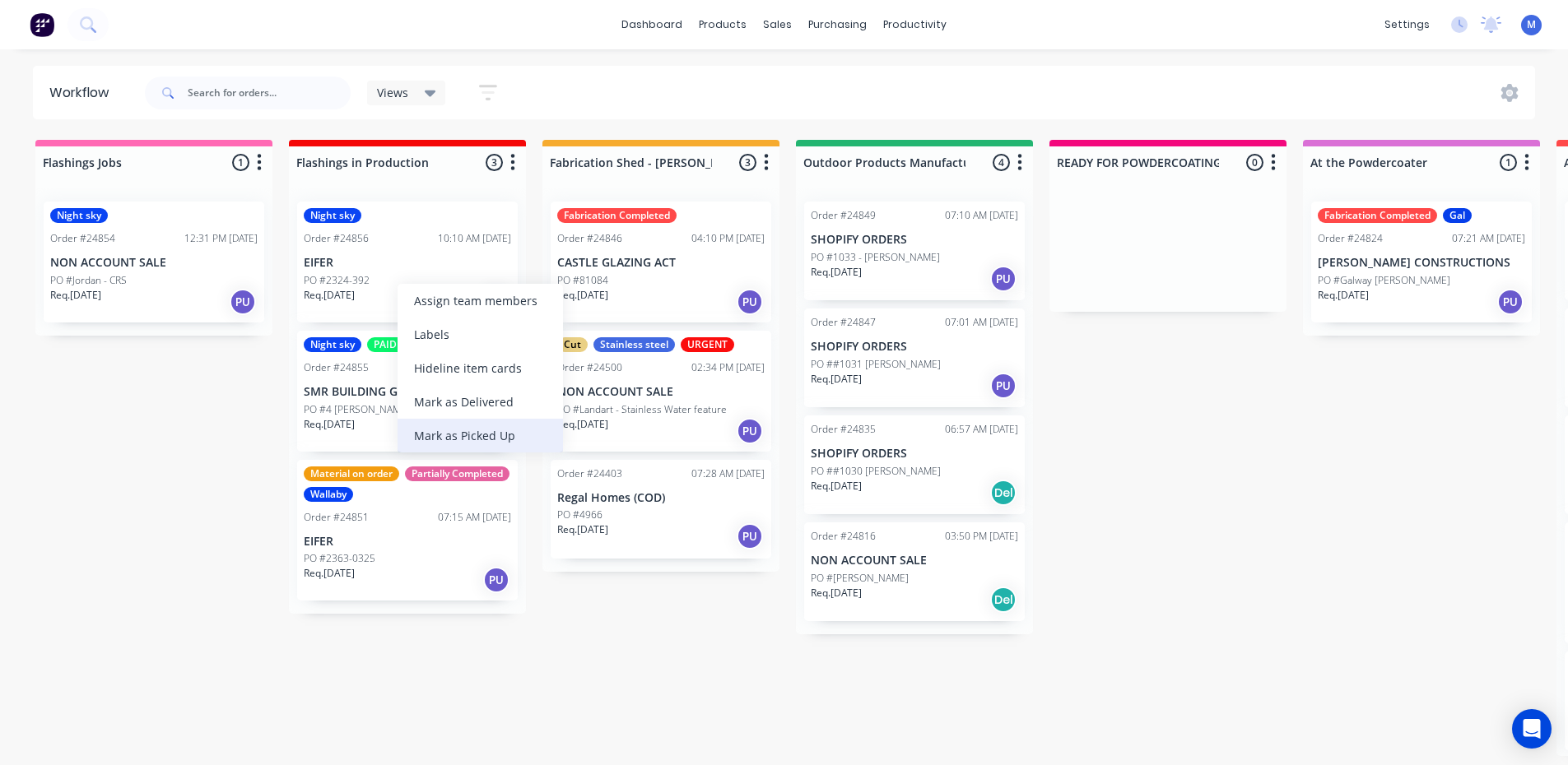
click at [519, 432] on div "Mark as Picked Up" at bounding box center [480, 435] width 166 height 33
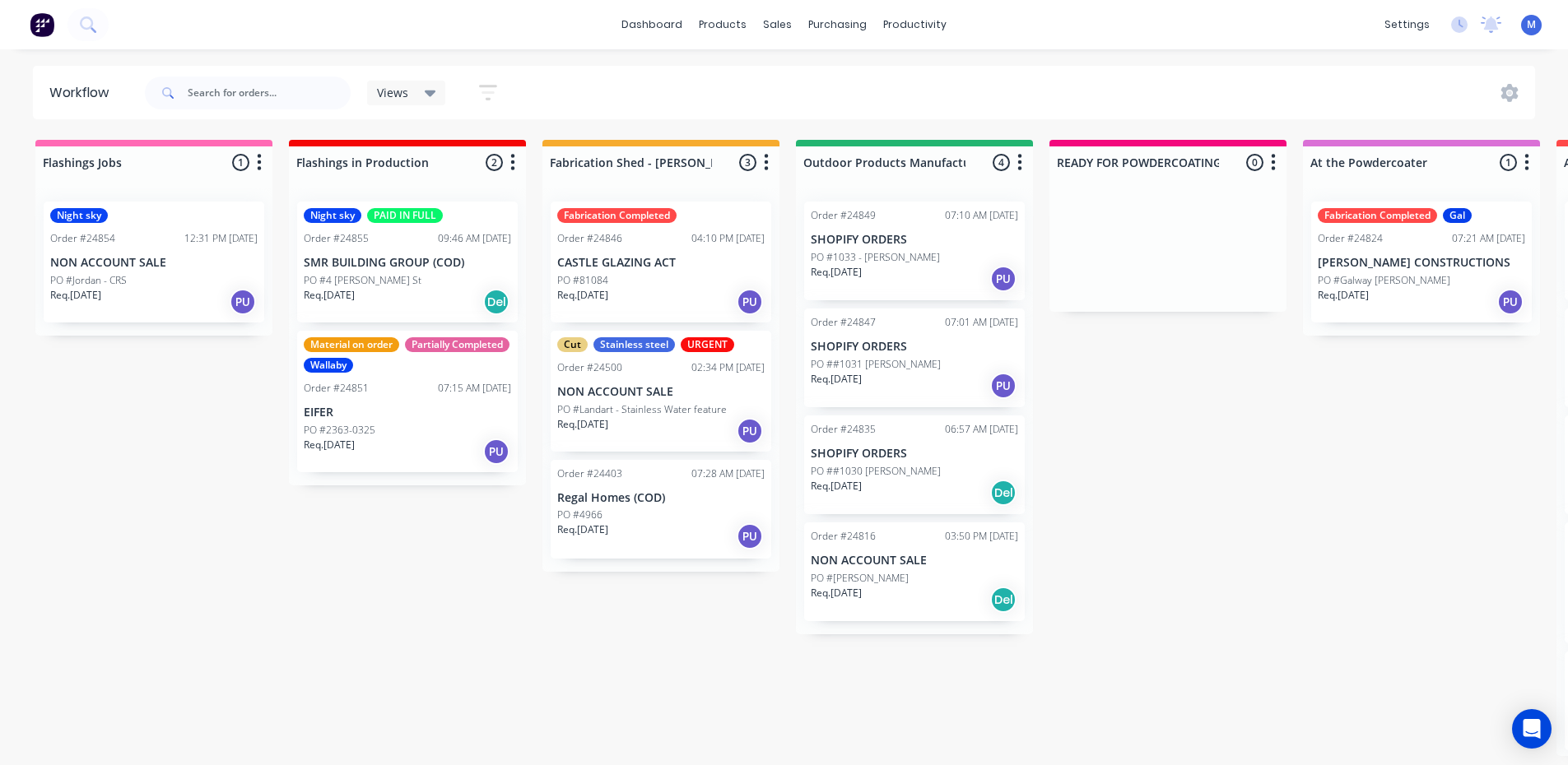
click at [352, 278] on p "PO #4 [PERSON_NAME] St" at bounding box center [362, 280] width 118 height 15
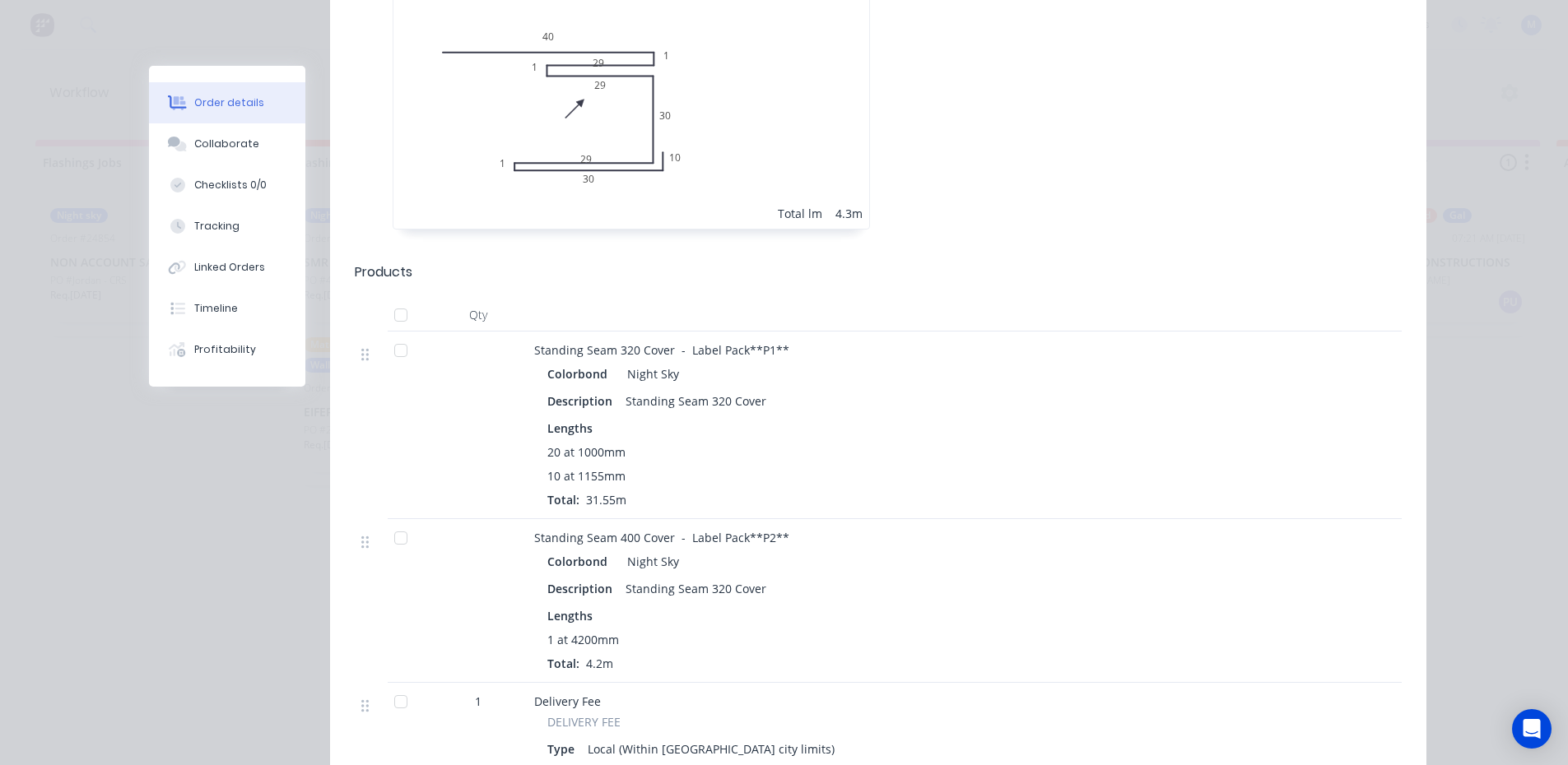
scroll to position [576, 0]
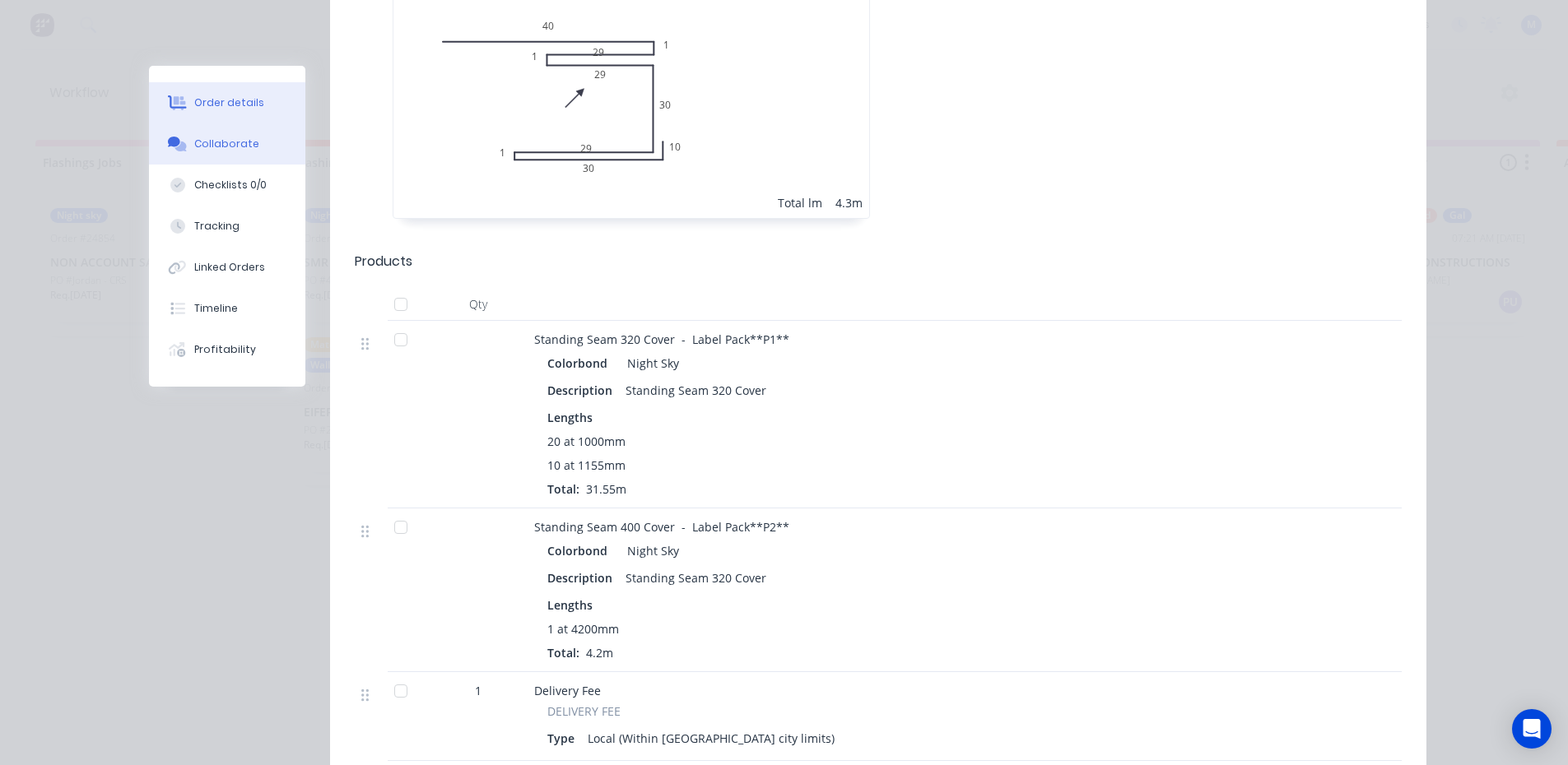
click at [205, 139] on div "Collaborate" at bounding box center [226, 144] width 65 height 15
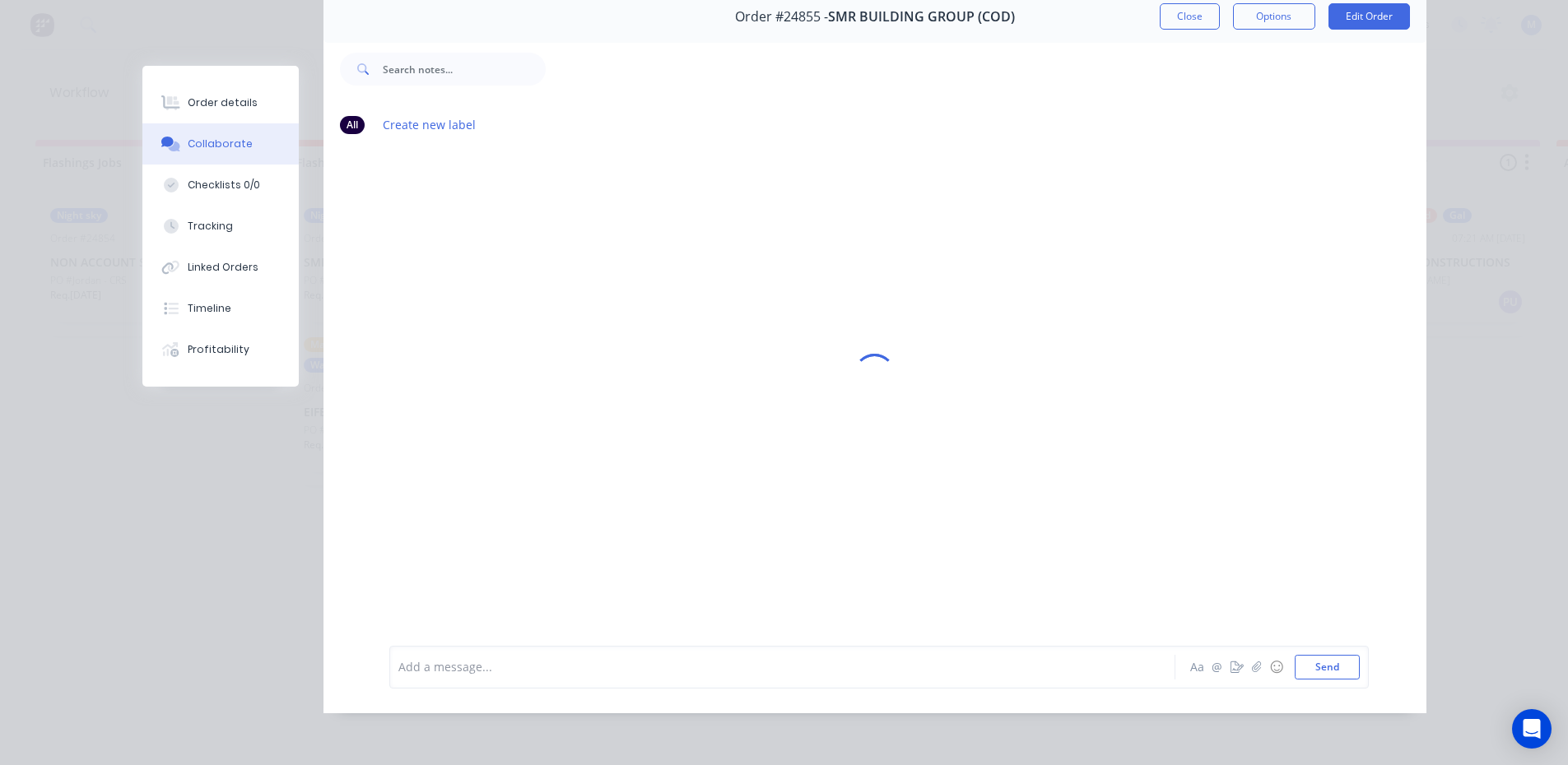
scroll to position [0, 0]
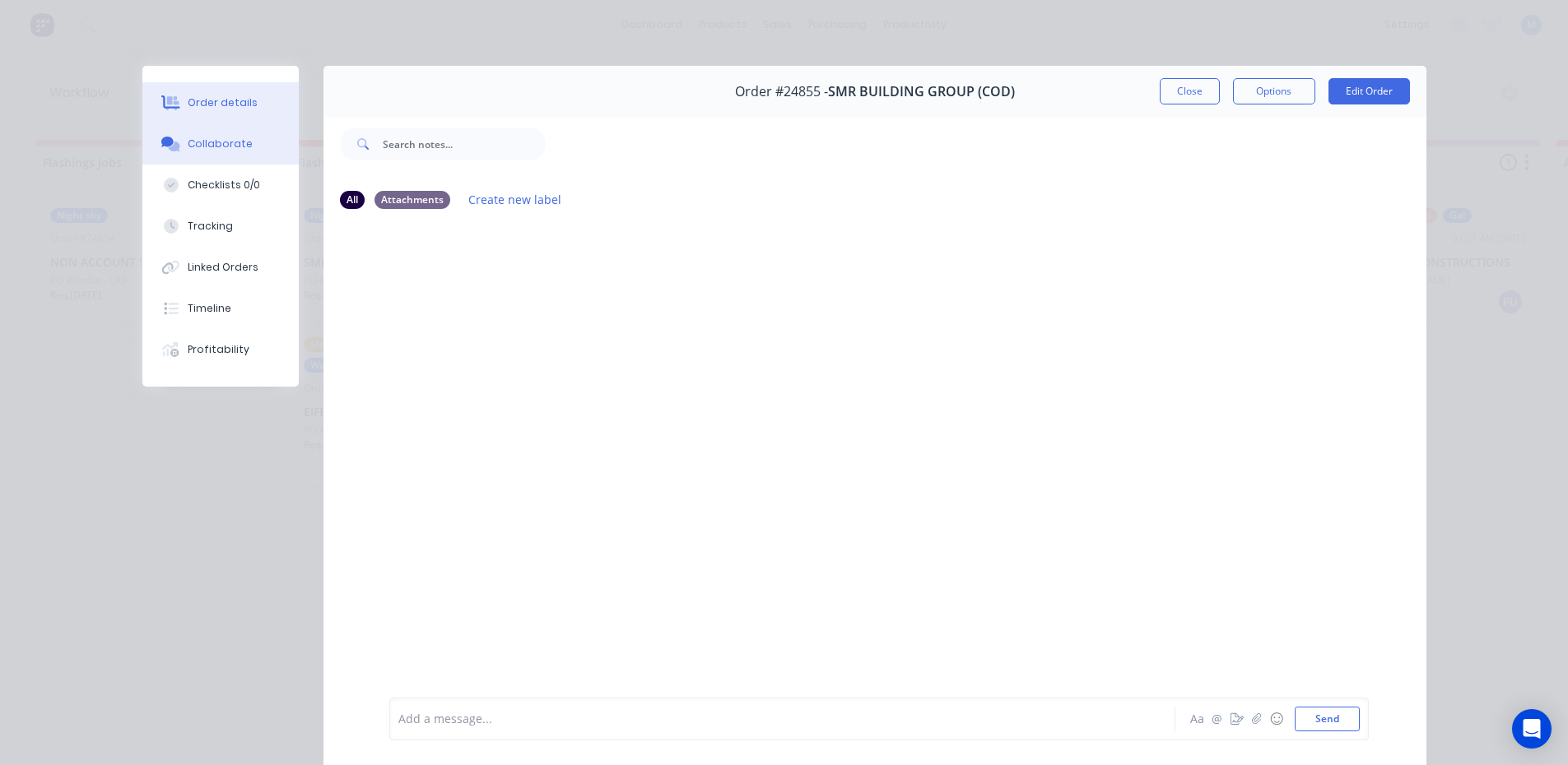
click at [220, 105] on div "Order details" at bounding box center [223, 103] width 70 height 15
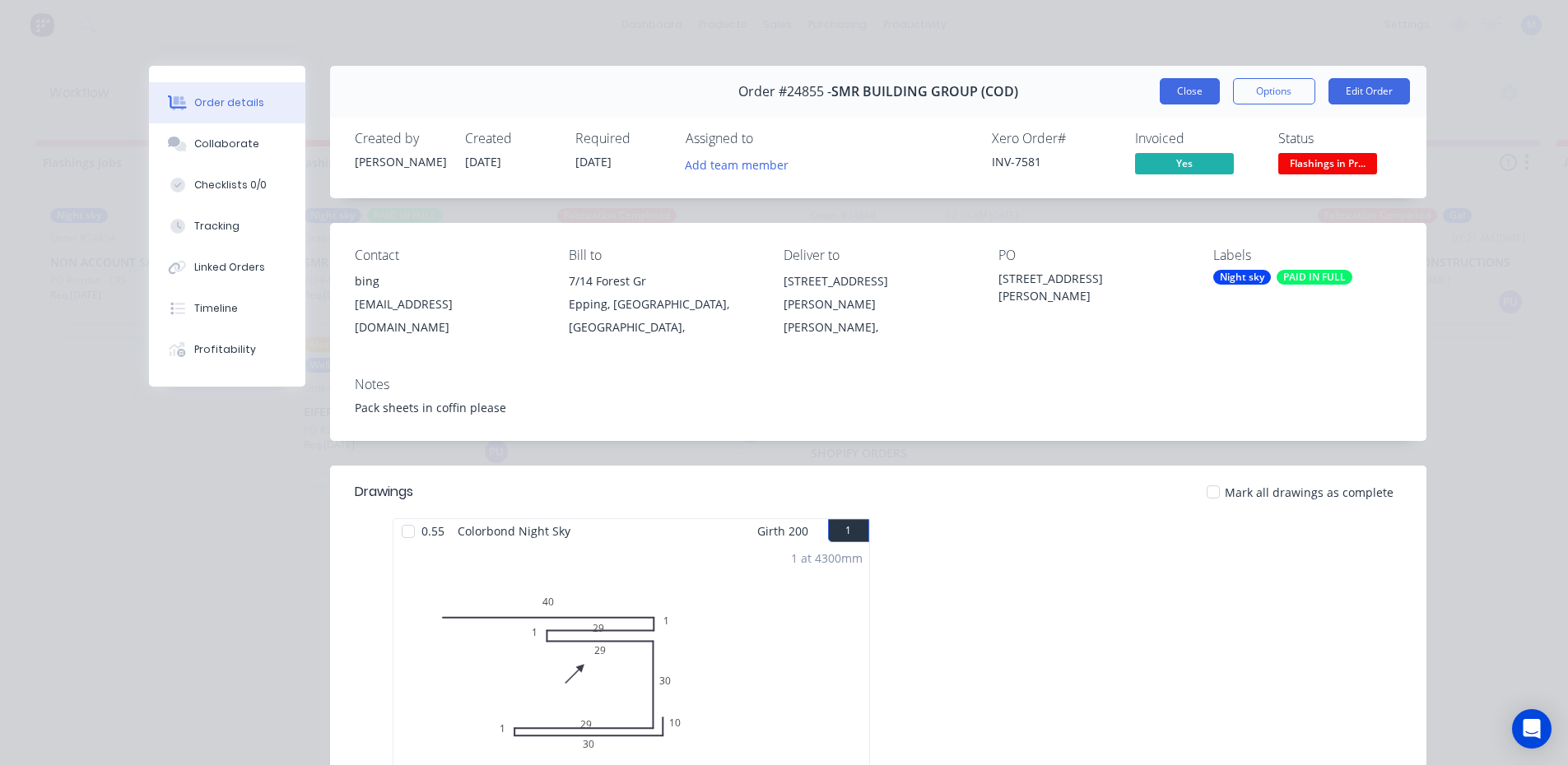
click at [1178, 85] on button "Close" at bounding box center [1190, 91] width 60 height 26
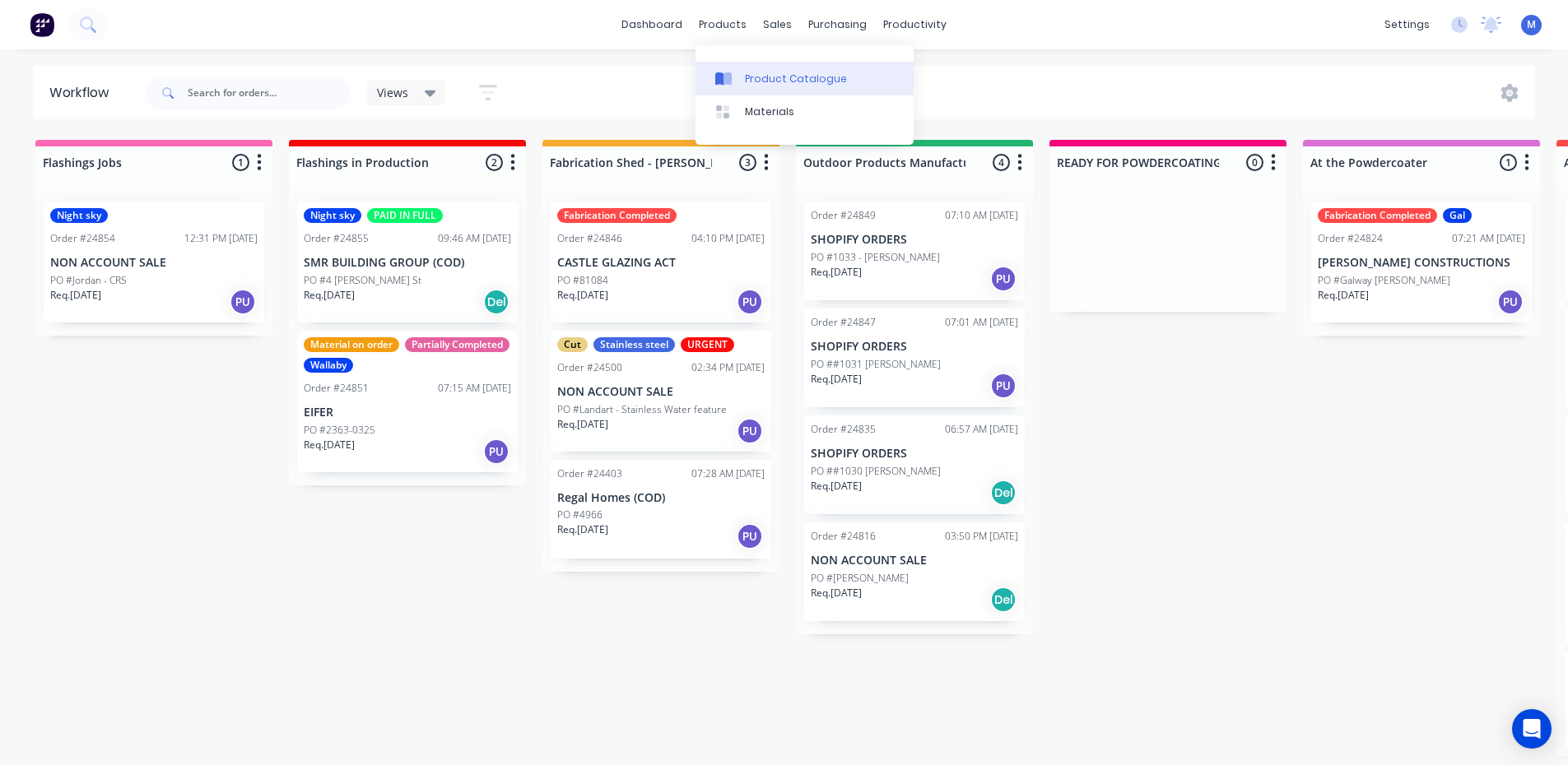
click at [810, 72] on div "Product Catalogue" at bounding box center [796, 79] width 102 height 15
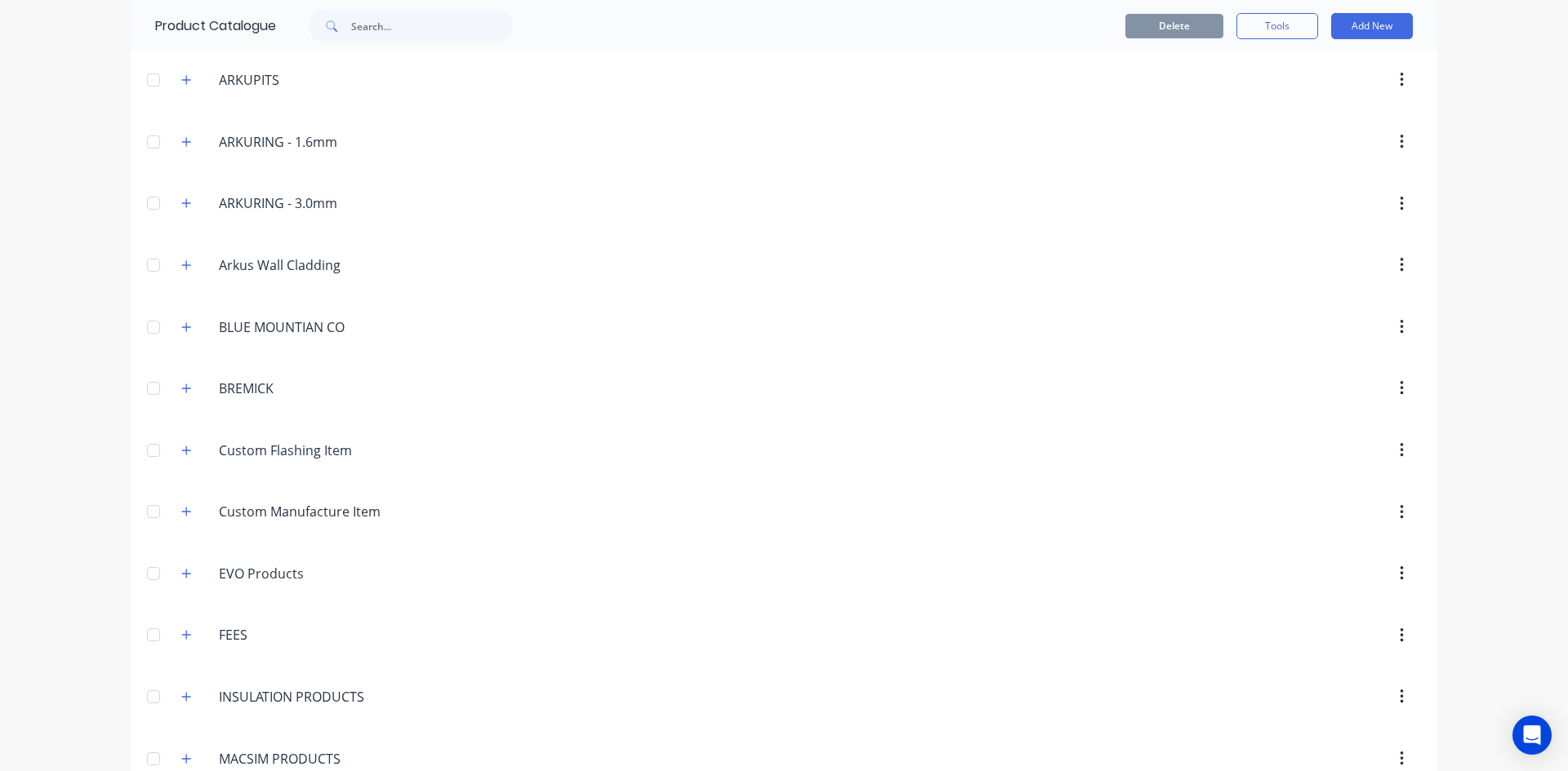
scroll to position [728, 0]
click at [243, 267] on input "Arkus Wall Cladding" at bounding box center [315, 266] width 193 height 20
click at [181, 266] on icon "button" at bounding box center [185, 266] width 10 height 11
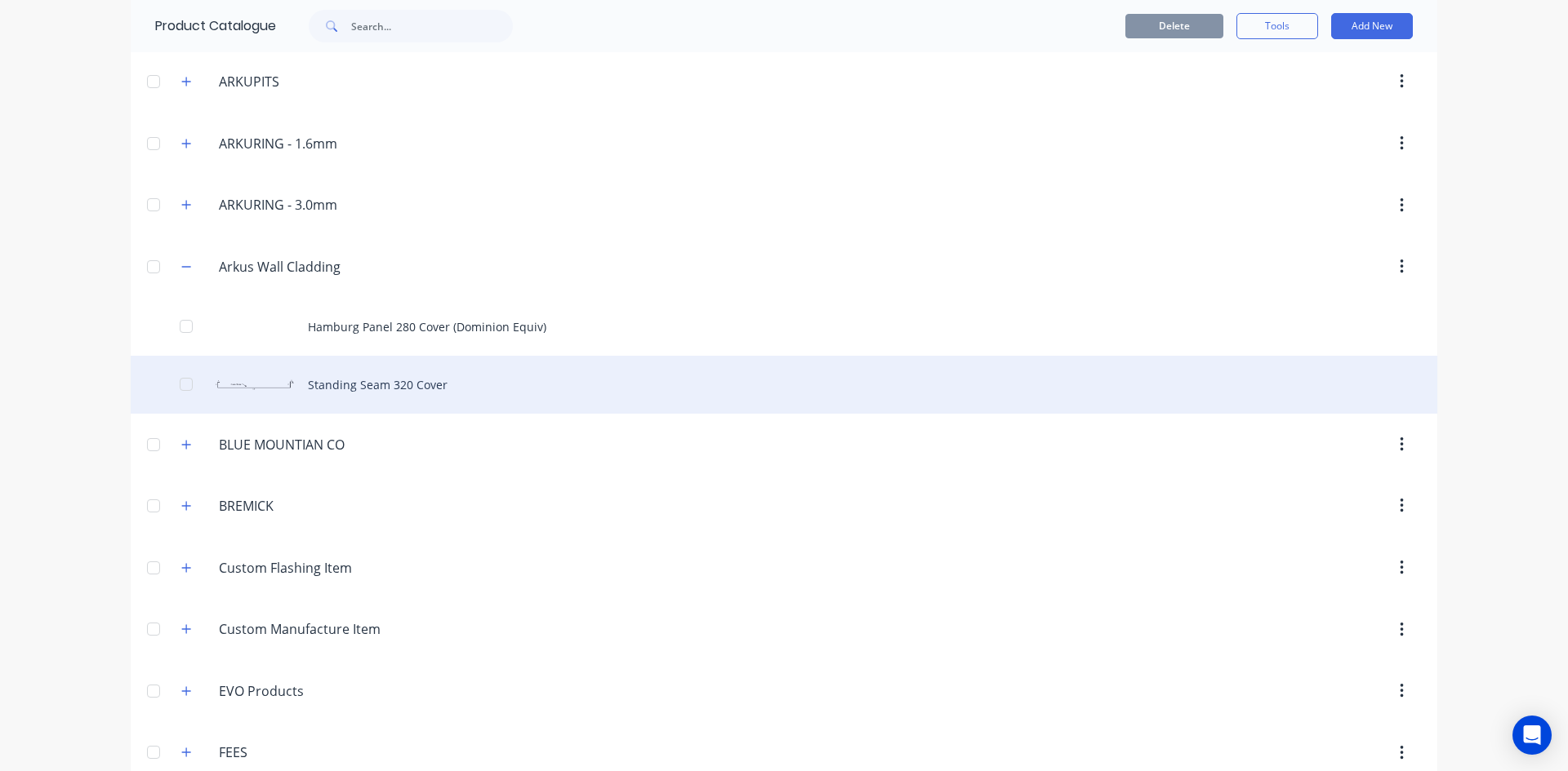
click at [310, 386] on div "Standing Seam 320 Cover" at bounding box center [784, 385] width 1307 height 58
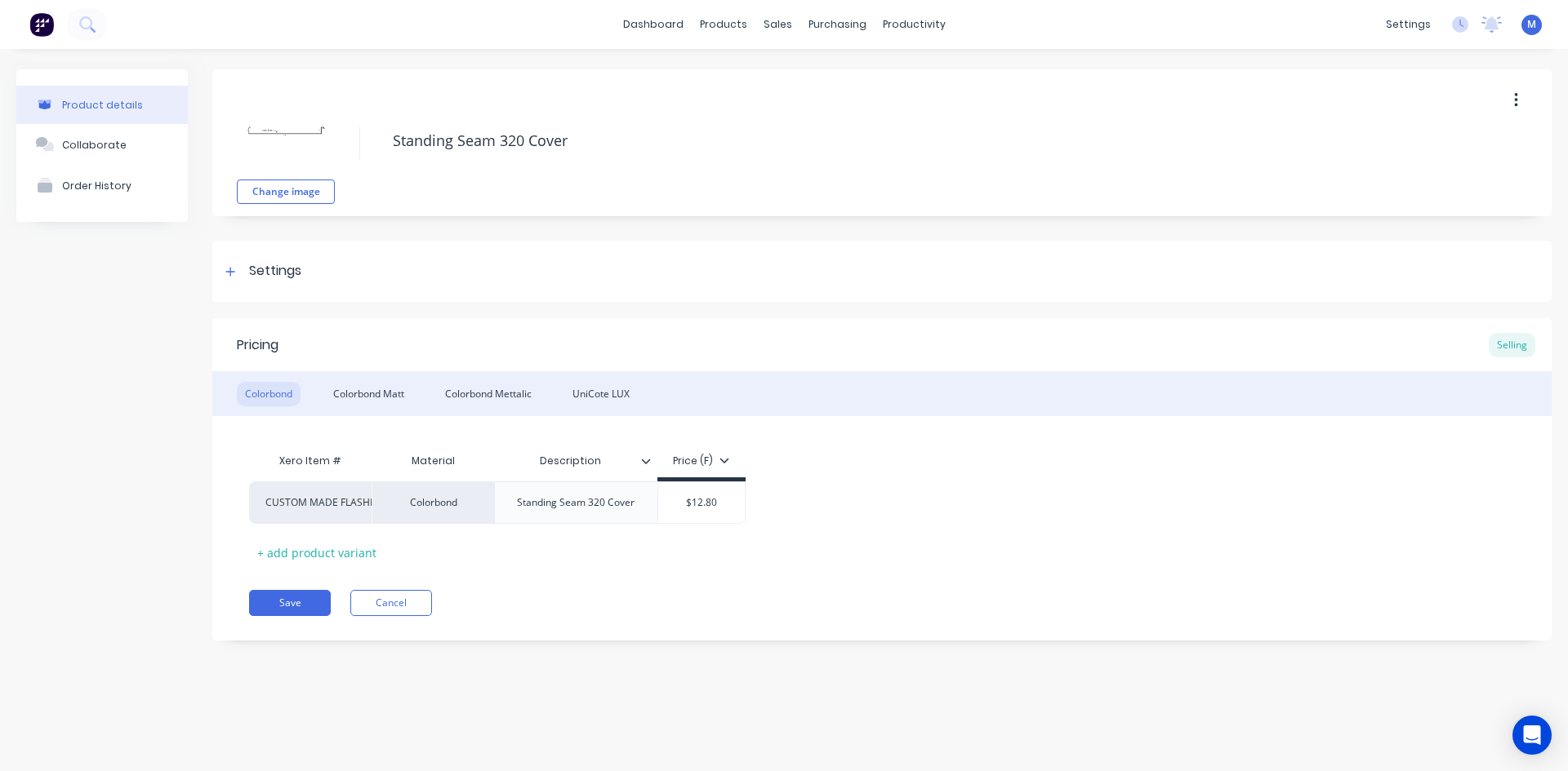
type textarea "x"
click at [293, 135] on img at bounding box center [286, 131] width 82 height 82
click at [125, 150] on button "Collaborate" at bounding box center [102, 144] width 172 height 41
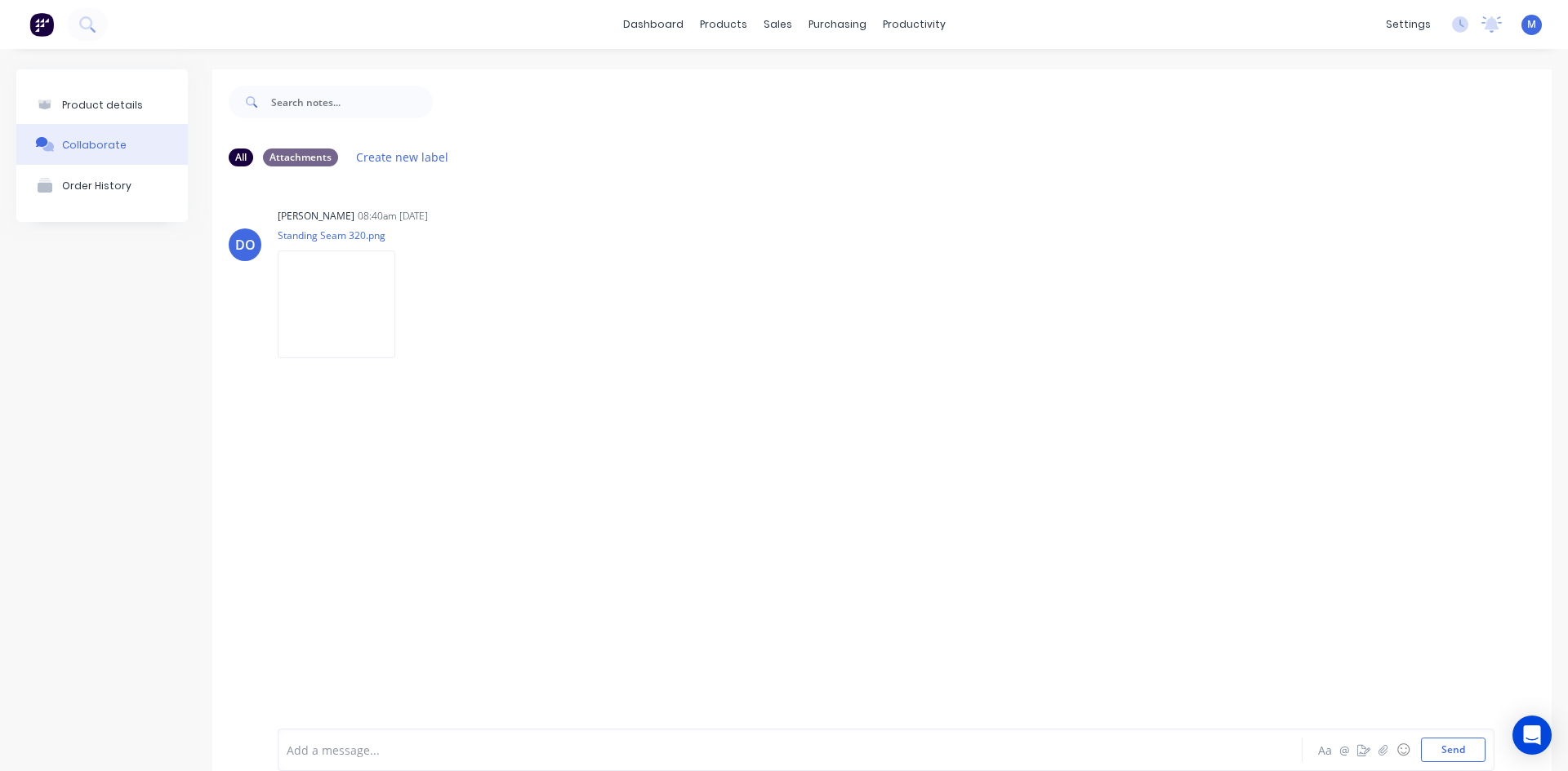
drag, startPoint x: 786, startPoint y: 305, endPoint x: 856, endPoint y: 502, distance: 209.1
click at [856, 502] on div "DO [PERSON_NAME] 08:40am [DATE] Standing Seam 320.png Labels Auto-attach to new…" at bounding box center [882, 441] width 1339 height 525
